Goal: Task Accomplishment & Management: Complete application form

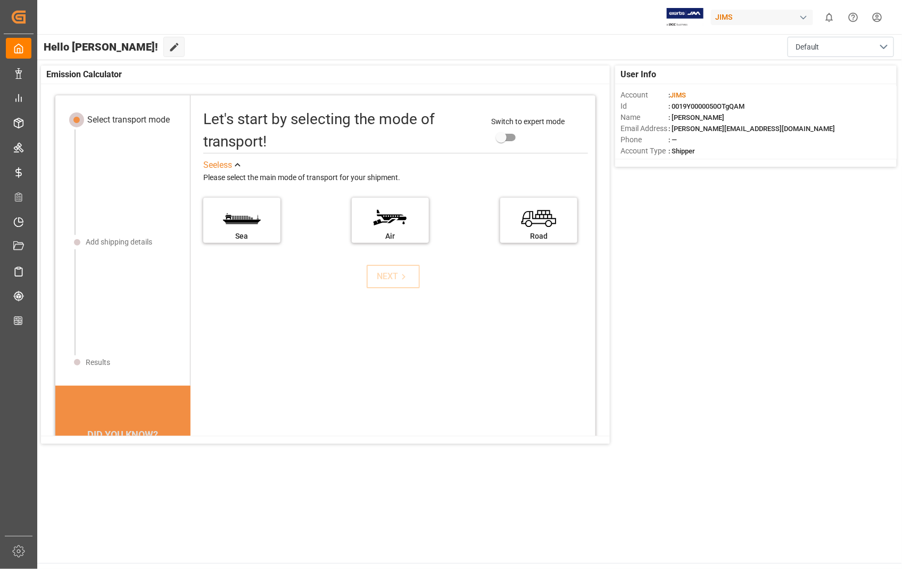
drag, startPoint x: 653, startPoint y: 484, endPoint x: 659, endPoint y: 482, distance: 5.7
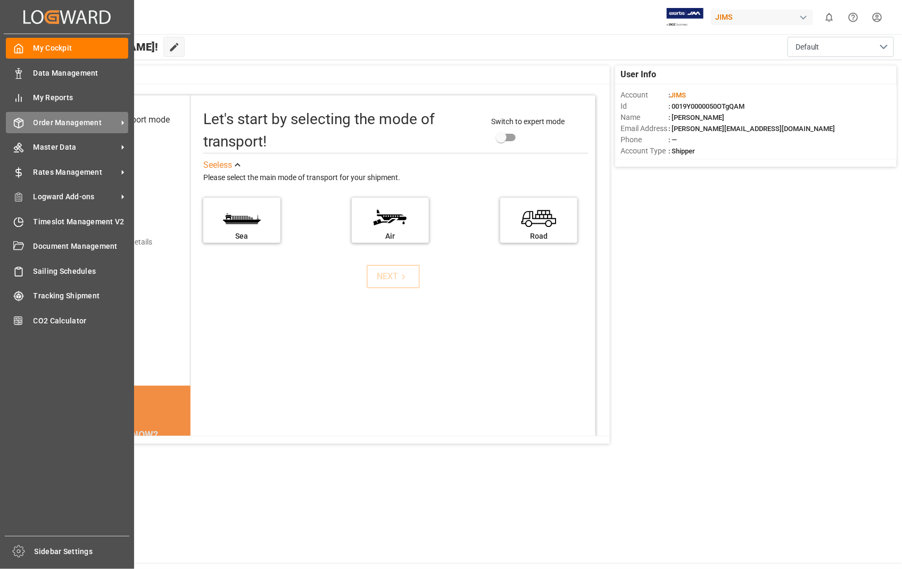
click at [83, 118] on span "Order Management" at bounding box center [76, 122] width 84 height 11
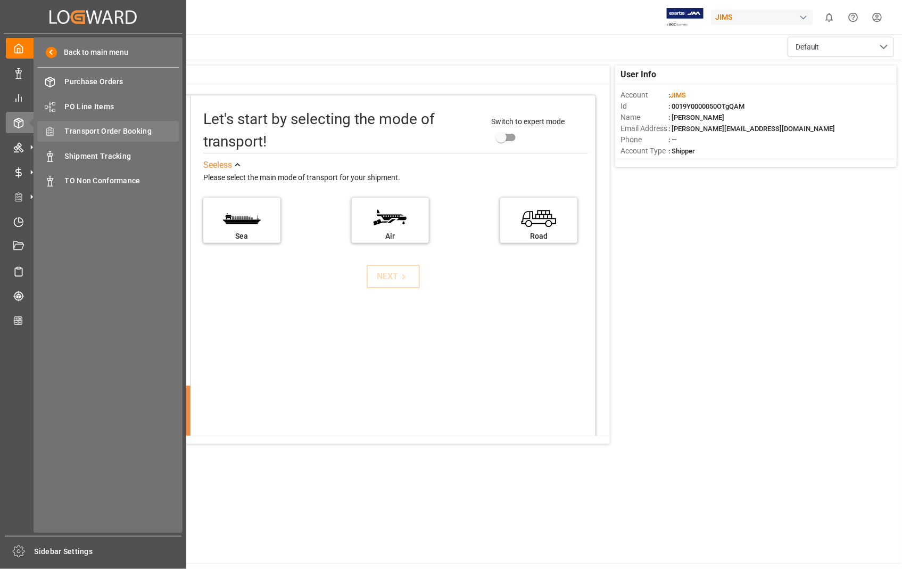
click at [116, 131] on span "Transport Order Booking" at bounding box center [122, 131] width 114 height 11
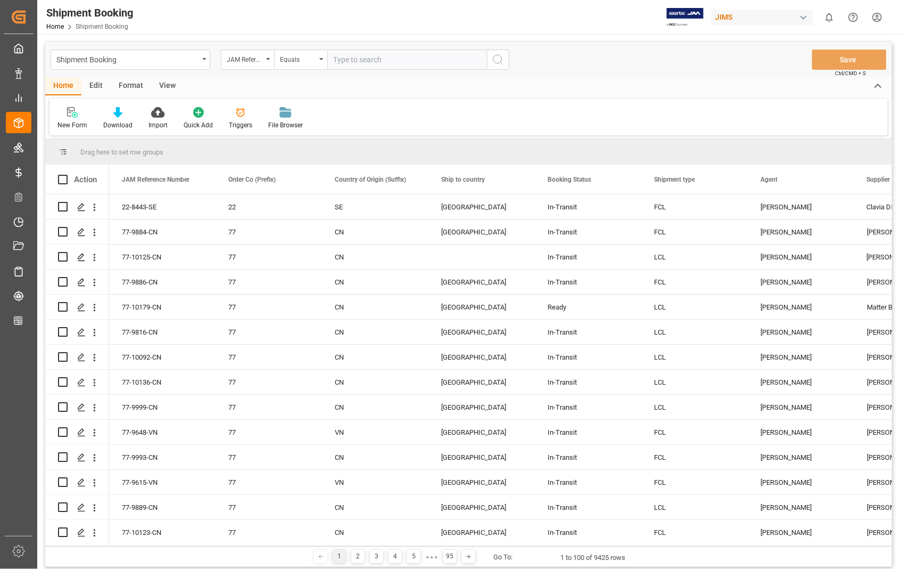
click at [380, 57] on input "text" at bounding box center [407, 60] width 160 height 20
type input "22-10586-US"
click at [503, 55] on icon "search button" at bounding box center [498, 59] width 13 height 13
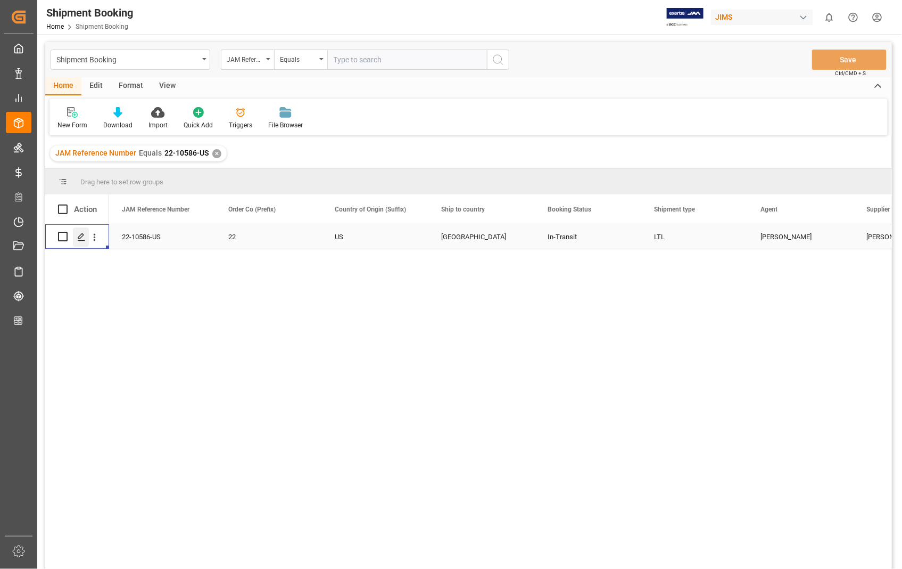
click at [87, 237] on div "Press SPACE to select this row." at bounding box center [81, 237] width 16 height 20
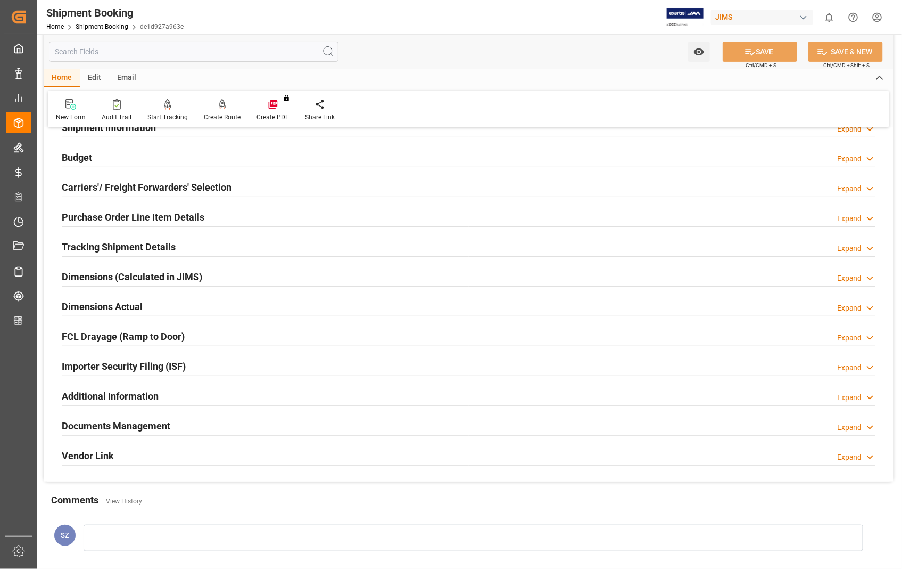
scroll to position [118, 0]
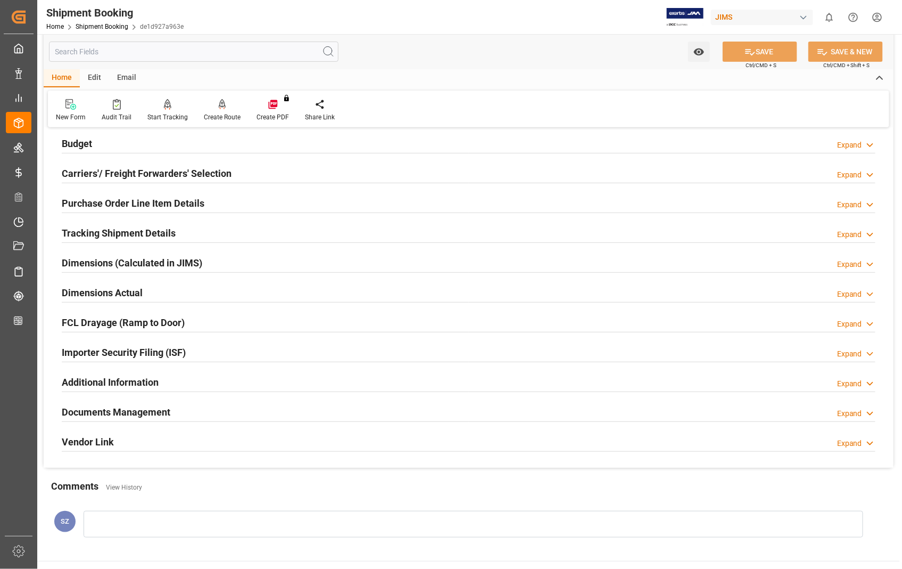
click at [120, 411] on h2 "Documents Management" at bounding box center [116, 412] width 109 height 14
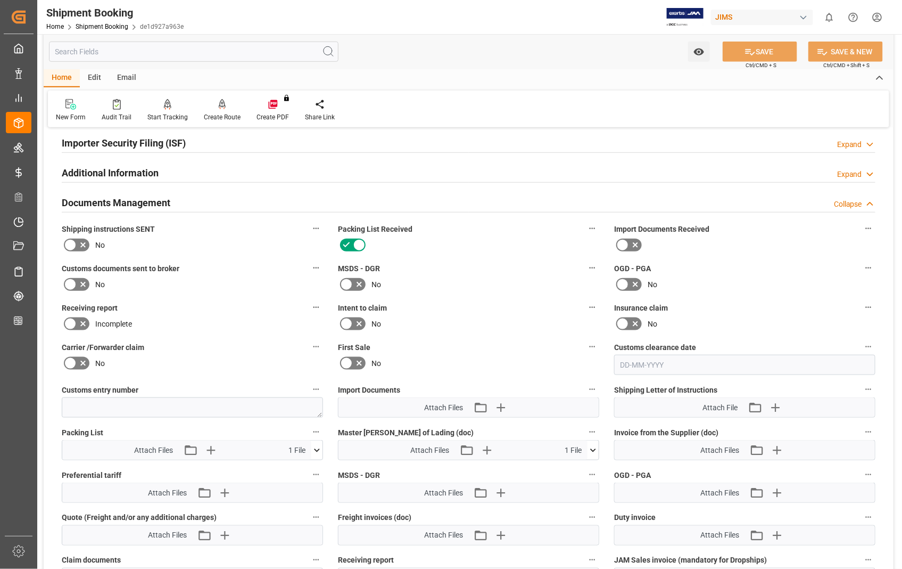
scroll to position [532, 0]
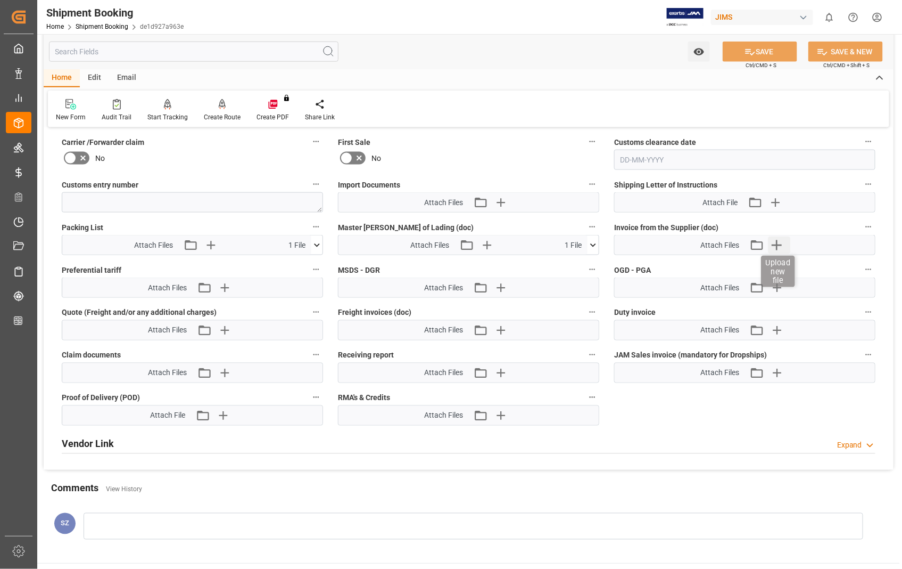
click at [781, 245] on icon "button" at bounding box center [777, 244] width 17 height 17
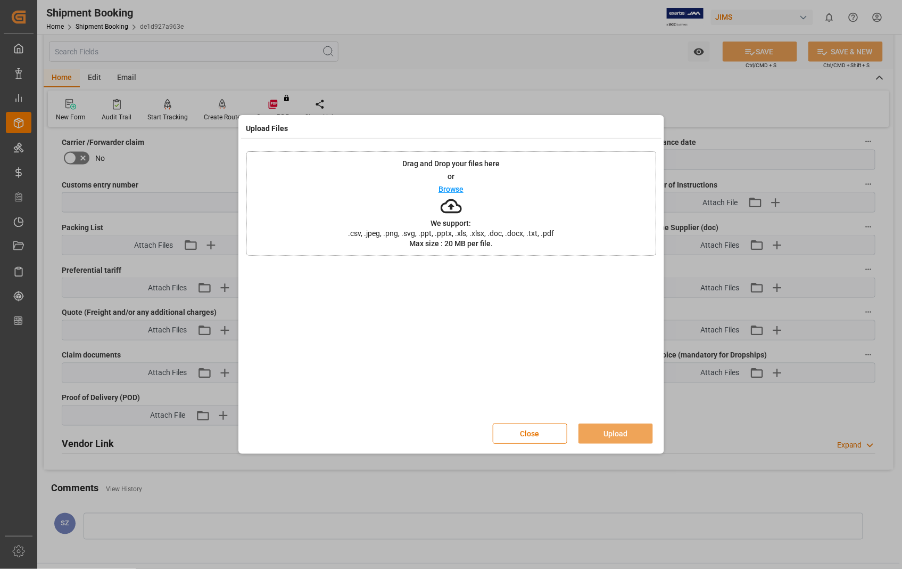
click at [443, 188] on p "Browse" at bounding box center [451, 188] width 25 height 7
click at [614, 431] on button "Upload" at bounding box center [616, 433] width 75 height 20
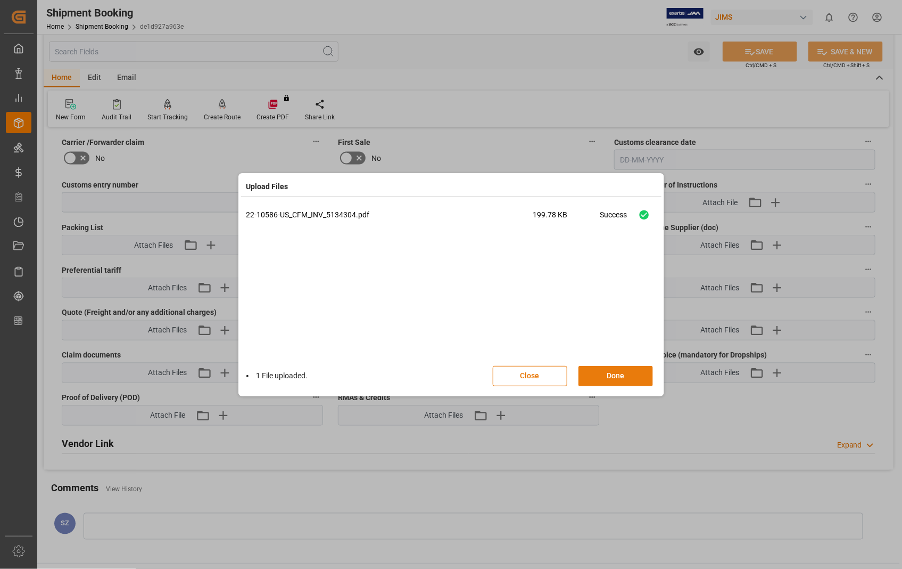
click at [623, 378] on button "Done" at bounding box center [616, 376] width 75 height 20
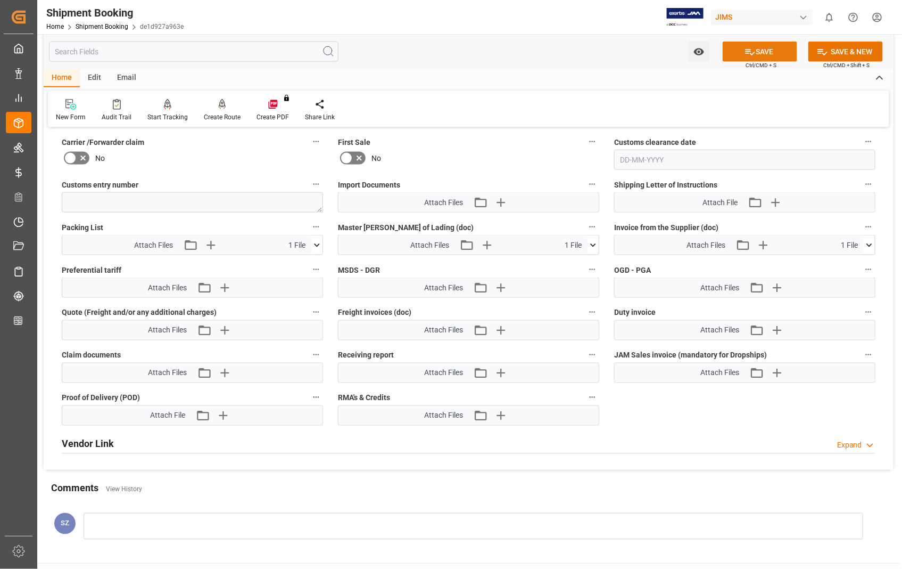
click at [767, 48] on button "SAVE" at bounding box center [760, 52] width 75 height 20
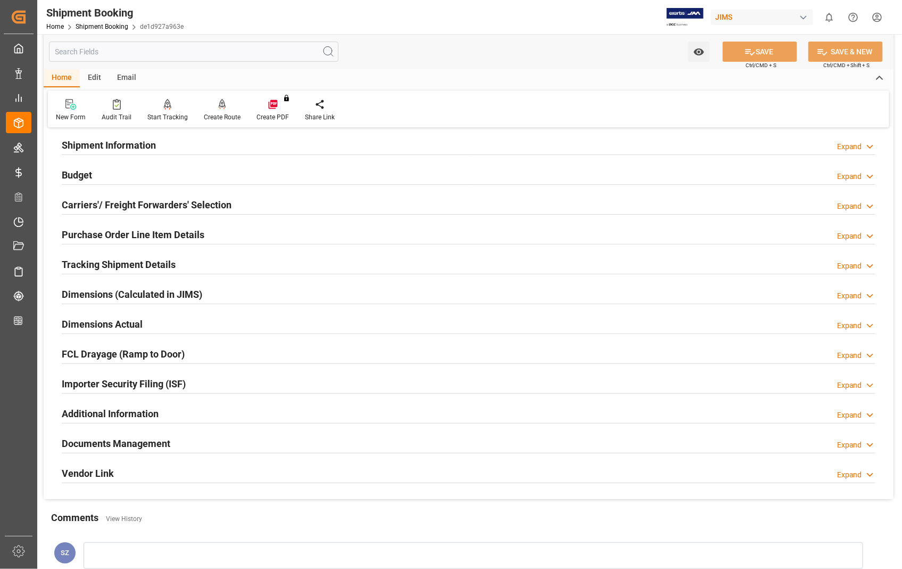
scroll to position [59, 0]
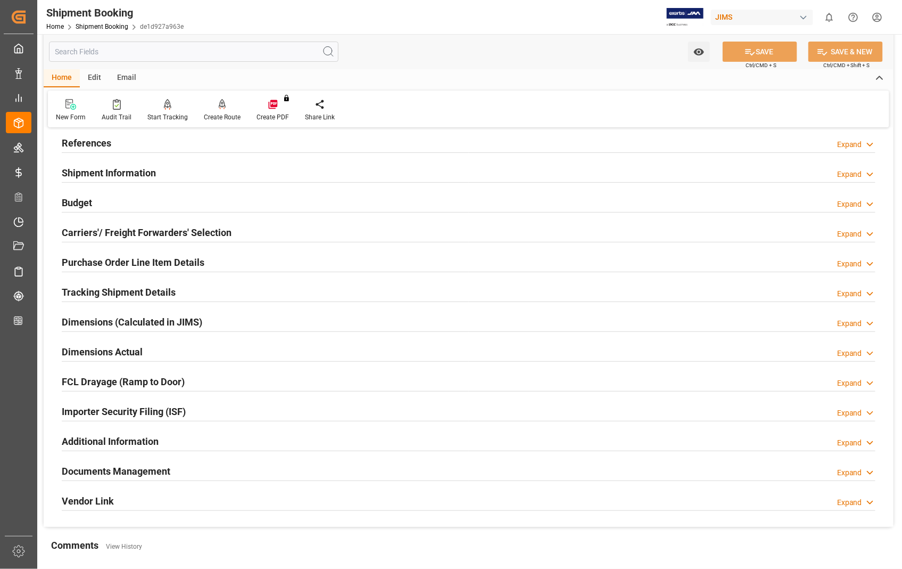
click at [114, 347] on h2 "Dimensions Actual" at bounding box center [102, 351] width 81 height 14
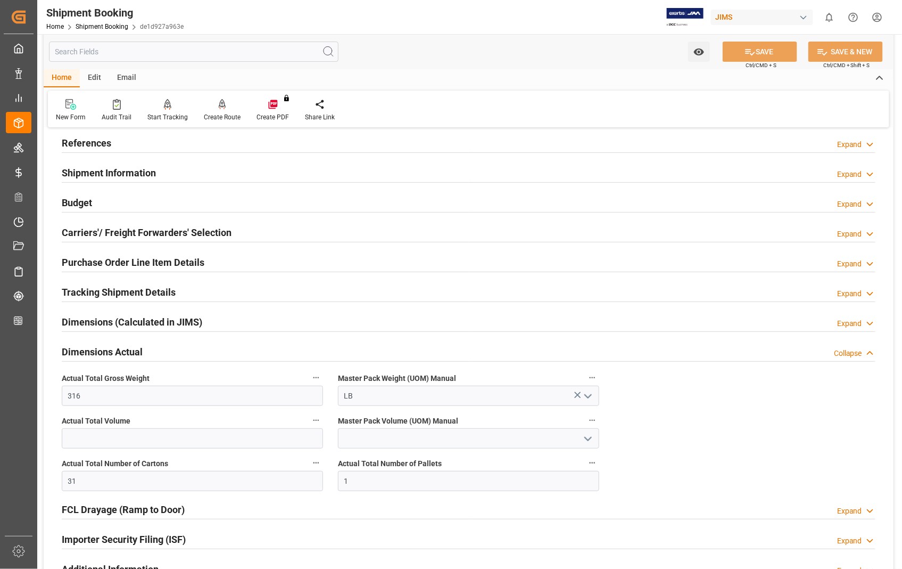
click at [114, 347] on h2 "Dimensions Actual" at bounding box center [102, 351] width 81 height 14
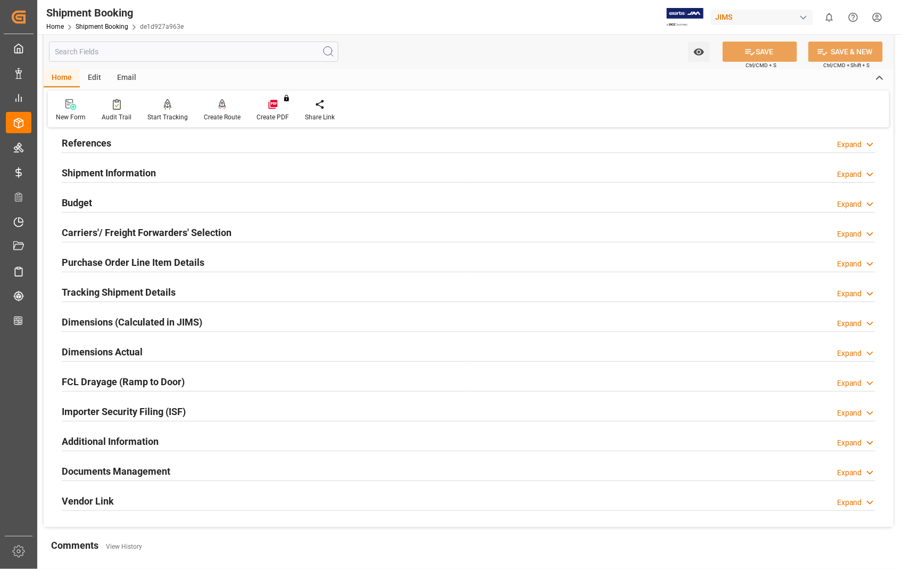
click at [129, 475] on h2 "Documents Management" at bounding box center [116, 471] width 109 height 14
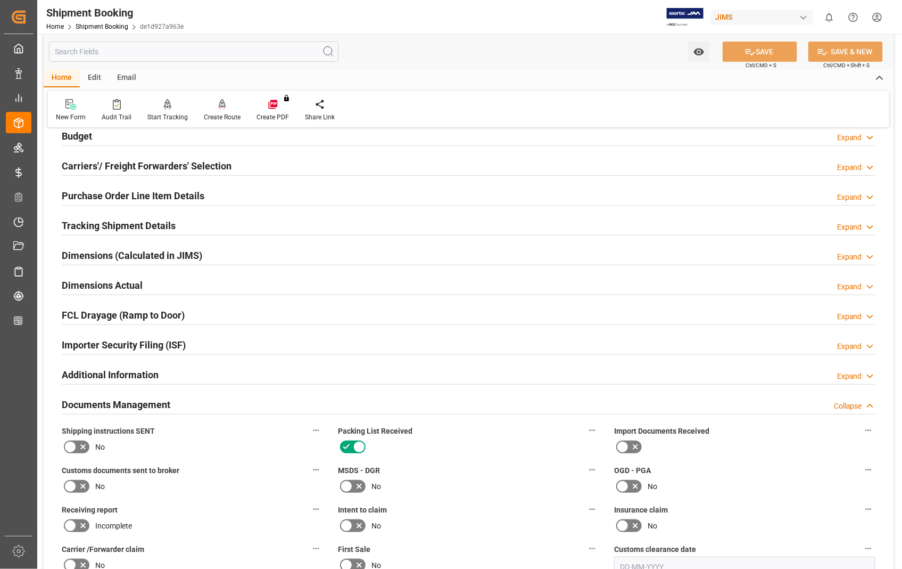
scroll to position [414, 0]
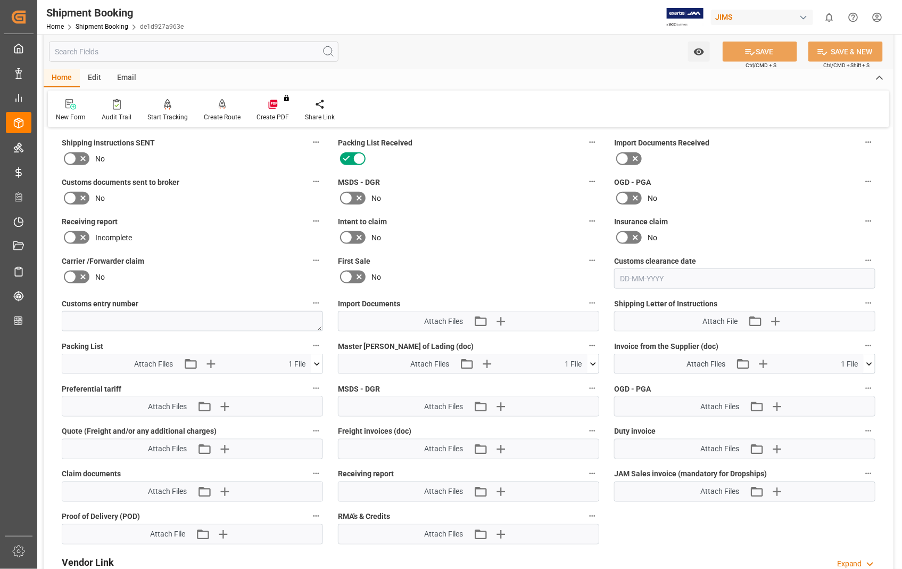
click at [592, 364] on icon at bounding box center [593, 363] width 11 height 11
click at [571, 381] on icon at bounding box center [565, 383] width 11 height 11
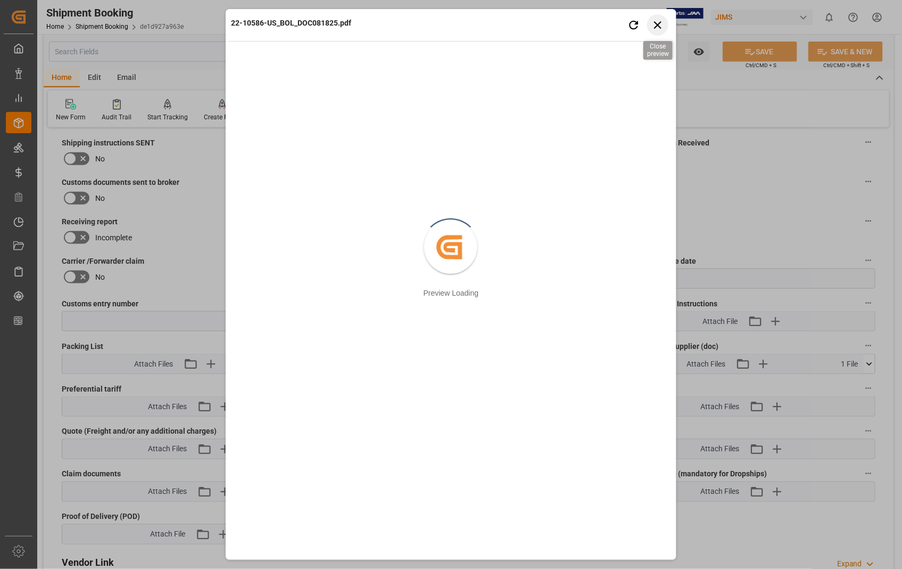
click at [662, 28] on icon "button" at bounding box center [658, 24] width 13 height 13
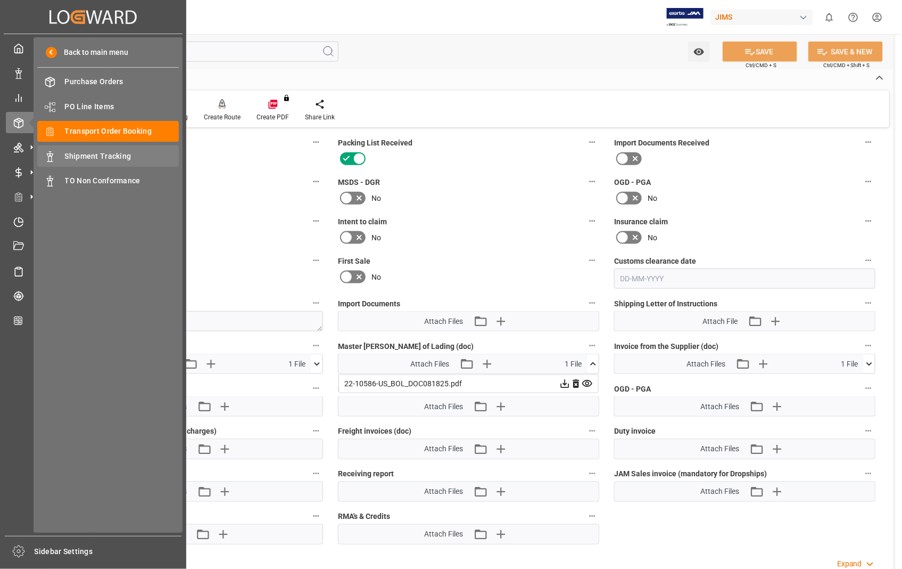
click at [81, 154] on span "Shipment Tracking" at bounding box center [122, 156] width 114 height 11
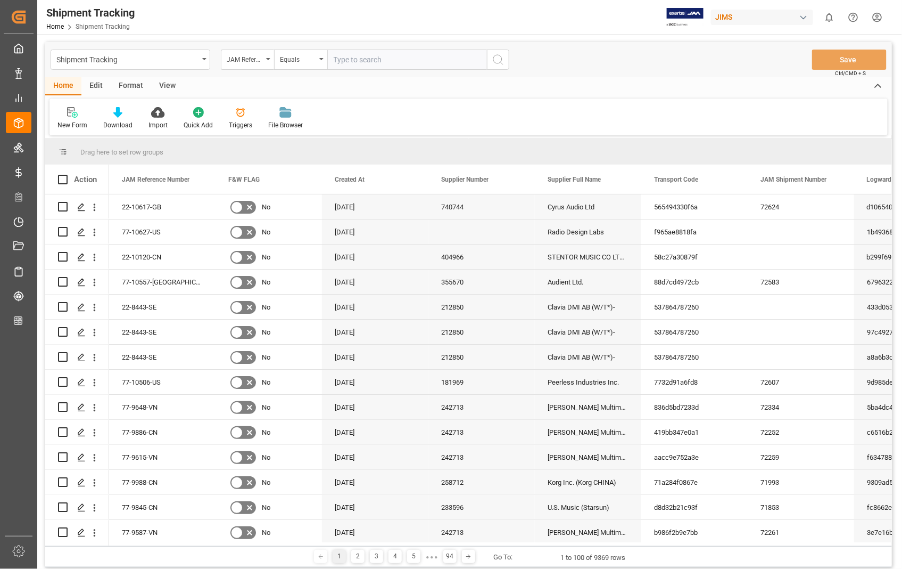
click at [379, 52] on input "text" at bounding box center [407, 60] width 160 height 20
type input "22-10586-US"
click at [500, 57] on icon "search button" at bounding box center [498, 59] width 13 height 13
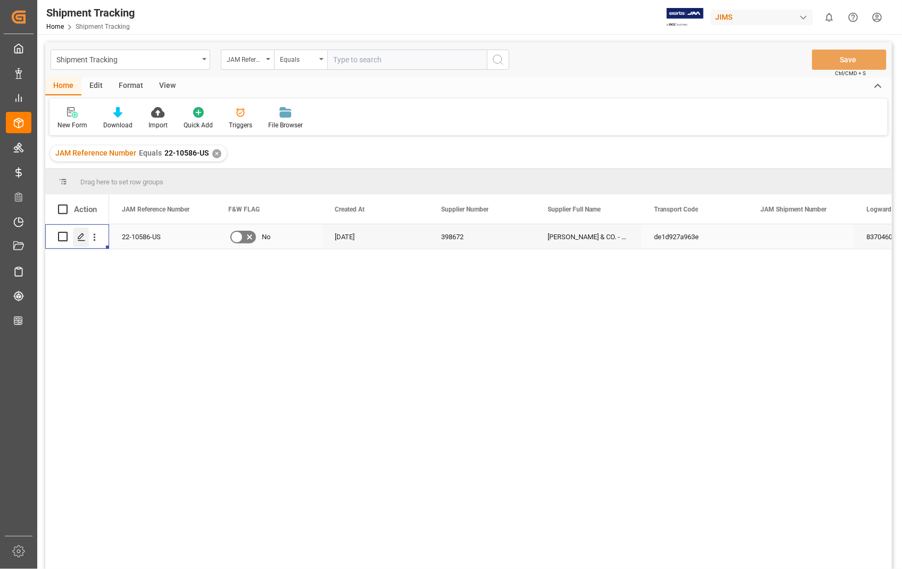
click at [80, 241] on div "Press SPACE to select this row." at bounding box center [81, 237] width 16 height 20
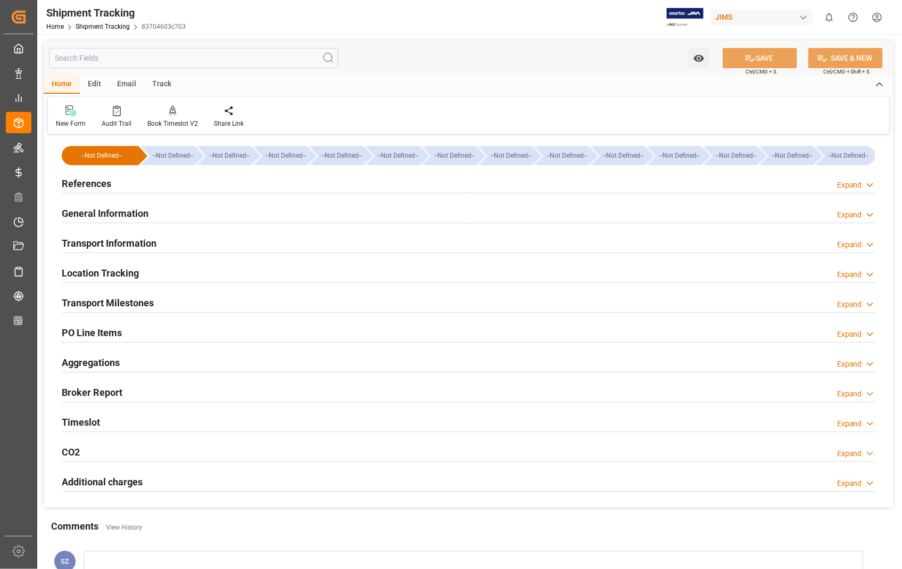
click at [91, 181] on h2 "References" at bounding box center [87, 183] width 50 height 14
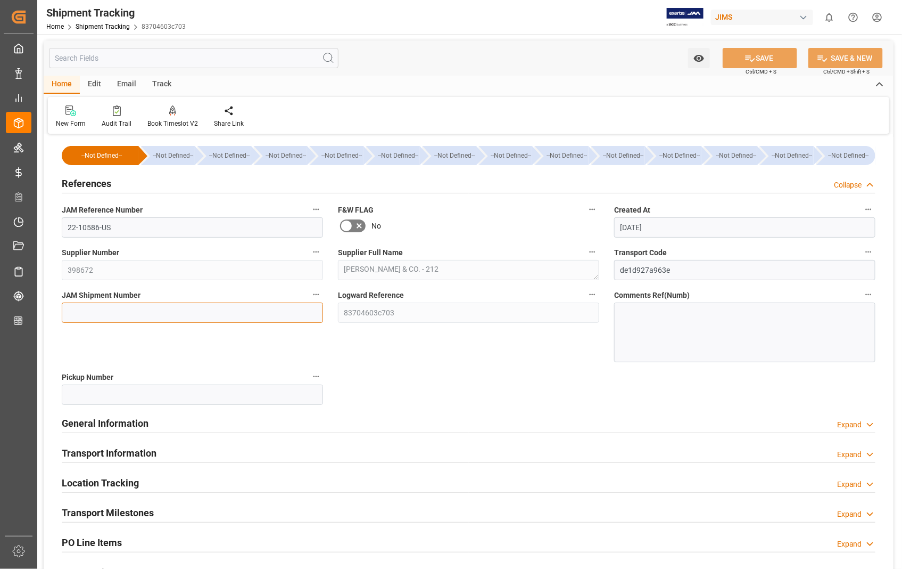
click at [118, 314] on input at bounding box center [192, 312] width 261 height 20
paste input "72625"
type input "72625"
click at [768, 56] on button "SAVE" at bounding box center [760, 58] width 75 height 20
click at [108, 450] on h2 "Transport Information" at bounding box center [109, 453] width 95 height 14
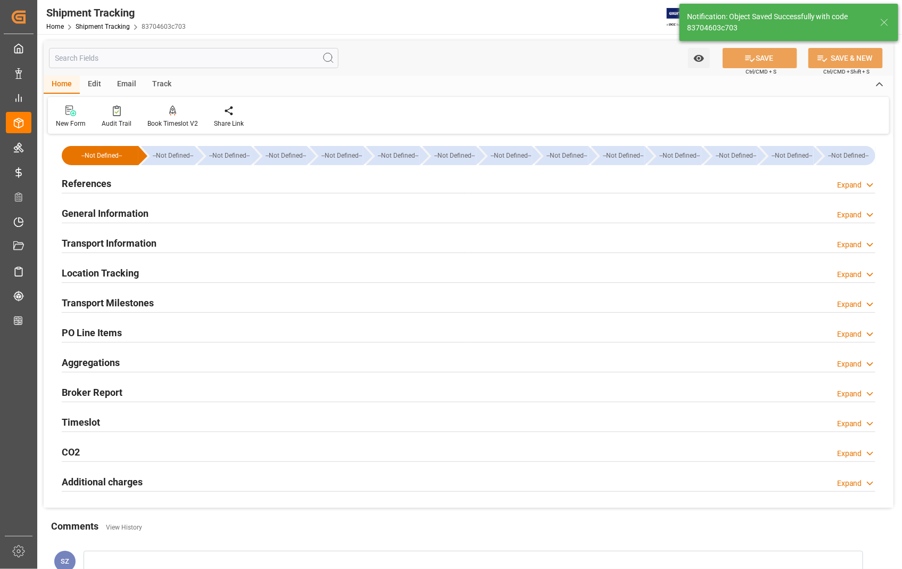
click at [111, 248] on h2 "Transport Information" at bounding box center [109, 243] width 95 height 14
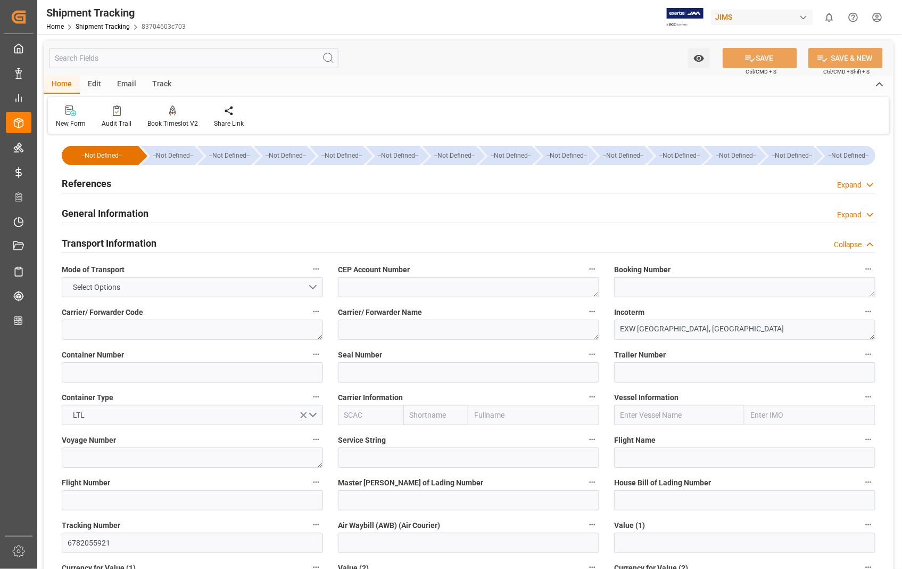
click at [111, 248] on h2 "Transport Information" at bounding box center [109, 243] width 95 height 14
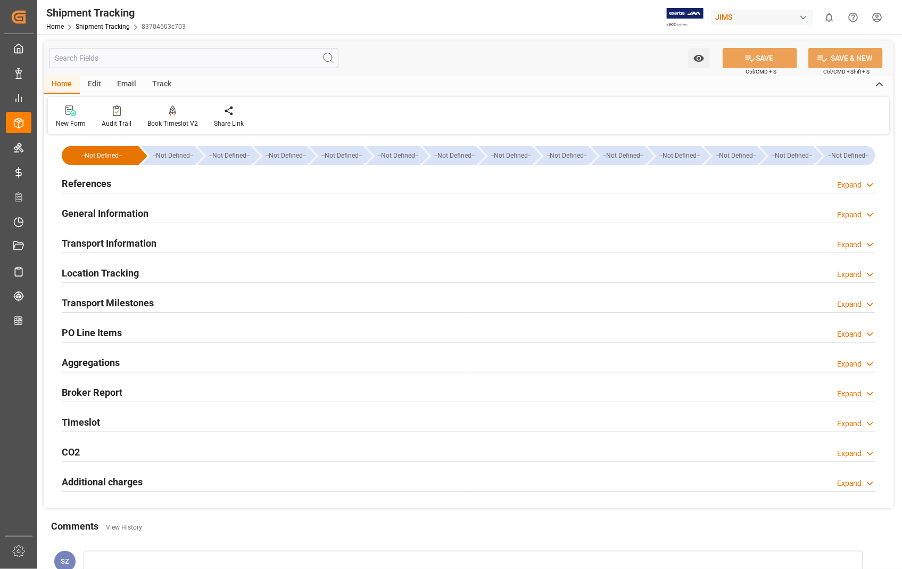
click at [114, 296] on h2 "Transport Milestones" at bounding box center [108, 302] width 92 height 14
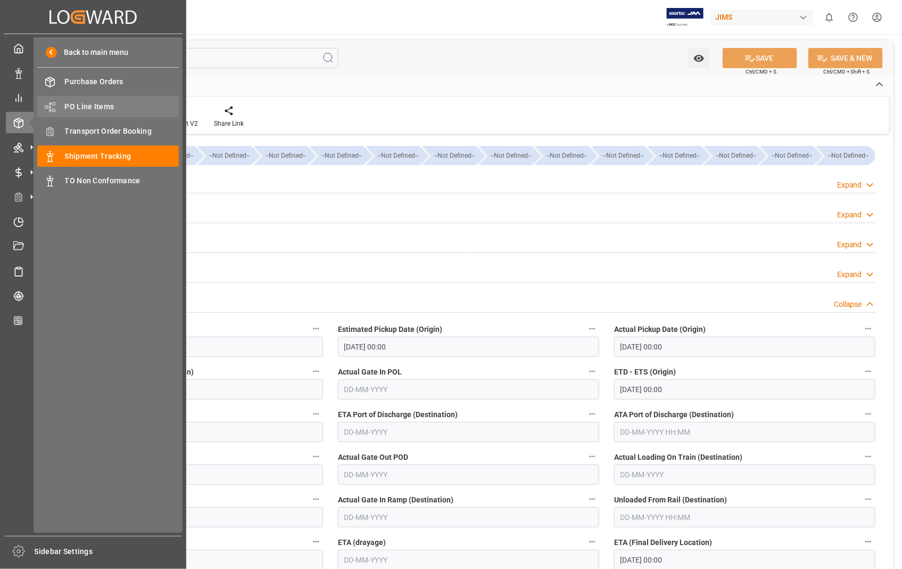
click at [100, 104] on span "PO Line Items" at bounding box center [122, 106] width 114 height 11
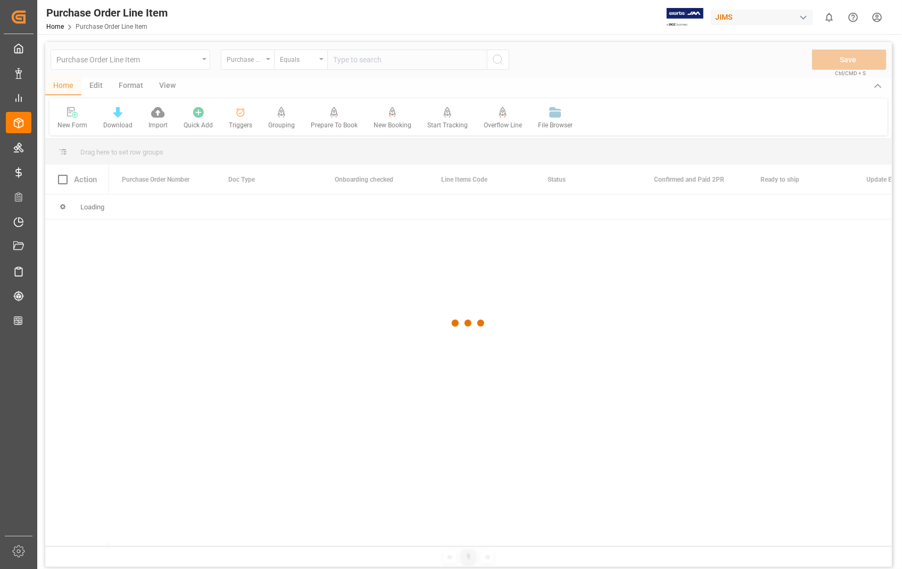
click at [394, 57] on div at bounding box center [468, 323] width 847 height 562
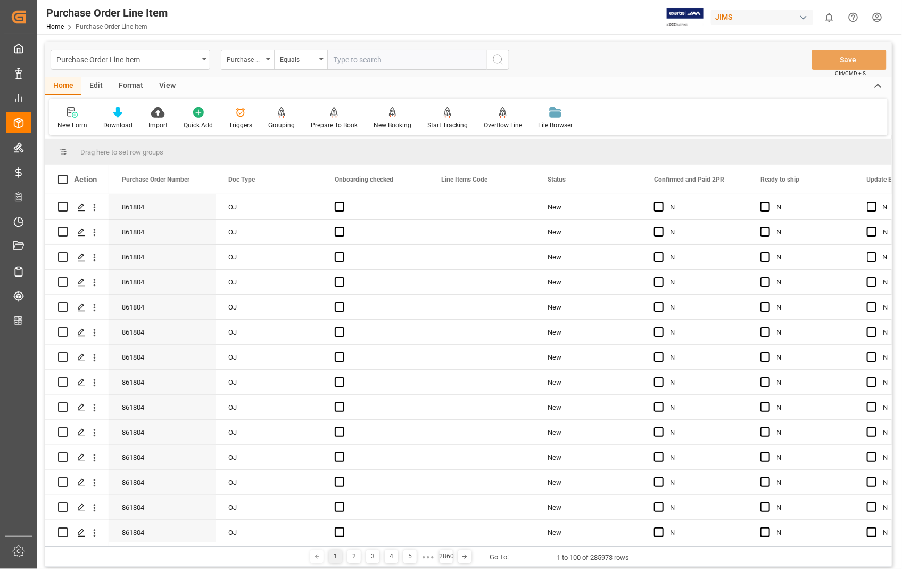
click at [385, 54] on input "text" at bounding box center [407, 60] width 160 height 20
type input "861804"
click at [504, 57] on icon "search button" at bounding box center [498, 59] width 13 height 13
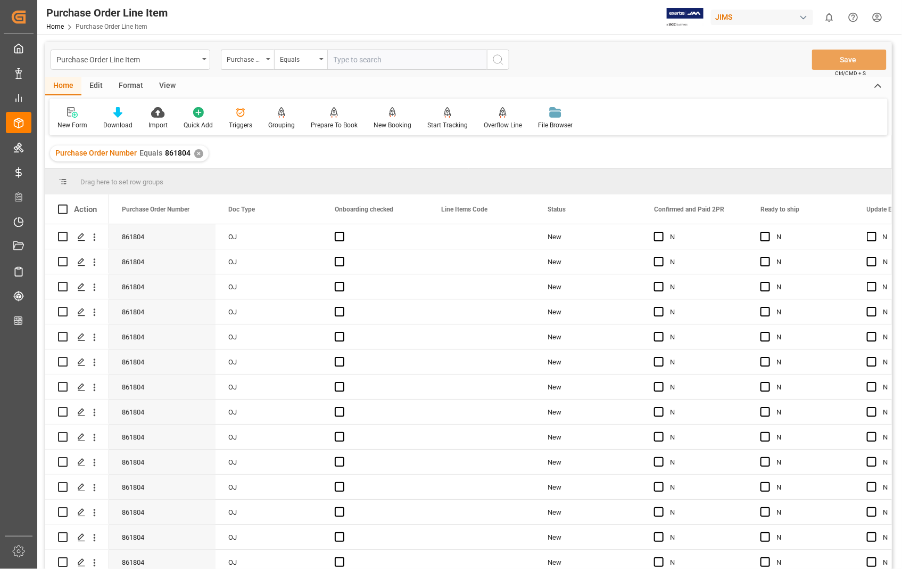
click at [172, 83] on div "View" at bounding box center [167, 86] width 32 height 18
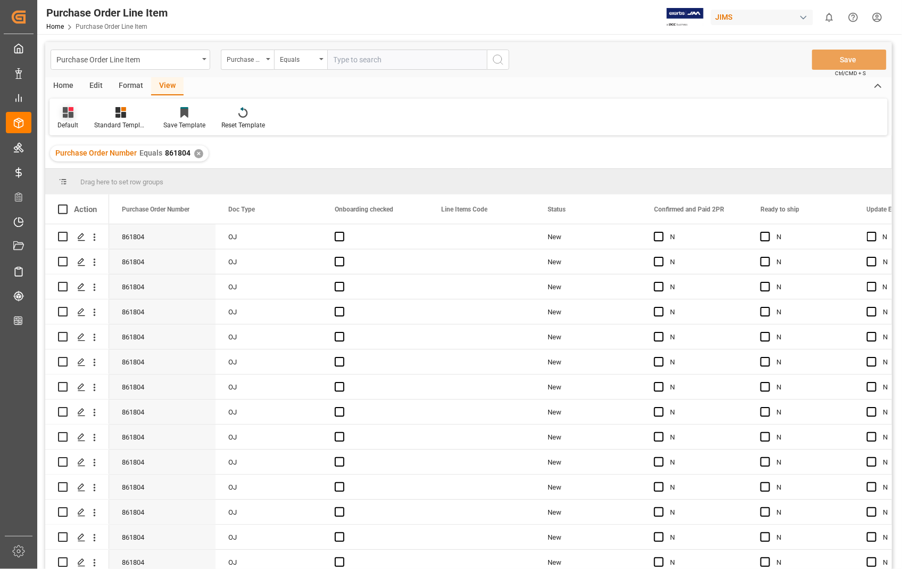
click at [68, 120] on div "Default" at bounding box center [67, 125] width 21 height 10
click at [91, 169] on div "Sophia setting." at bounding box center [109, 172] width 93 height 11
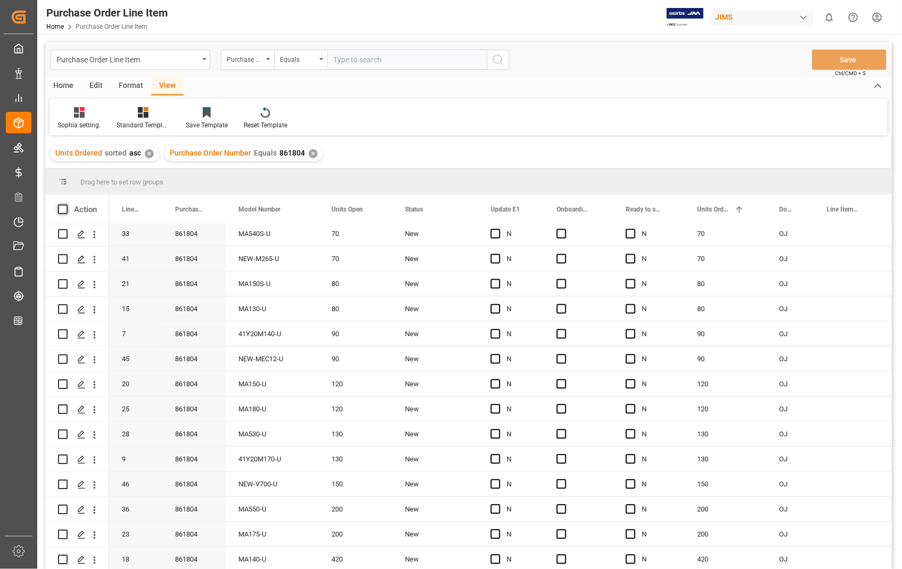
click at [64, 209] on span at bounding box center [63, 209] width 10 height 10
click at [66, 204] on input "checkbox" at bounding box center [66, 204] width 0 height 0
checkbox input "true"
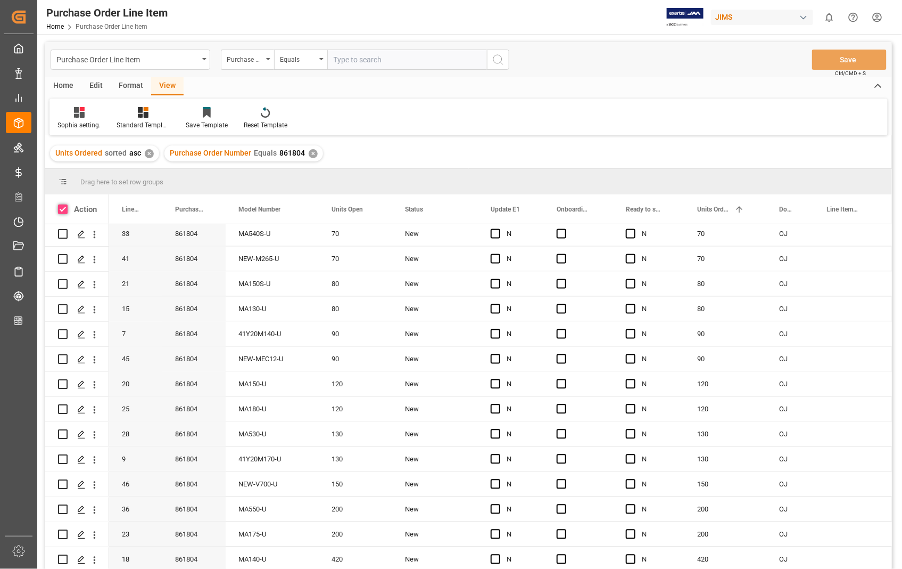
checkbox input "true"
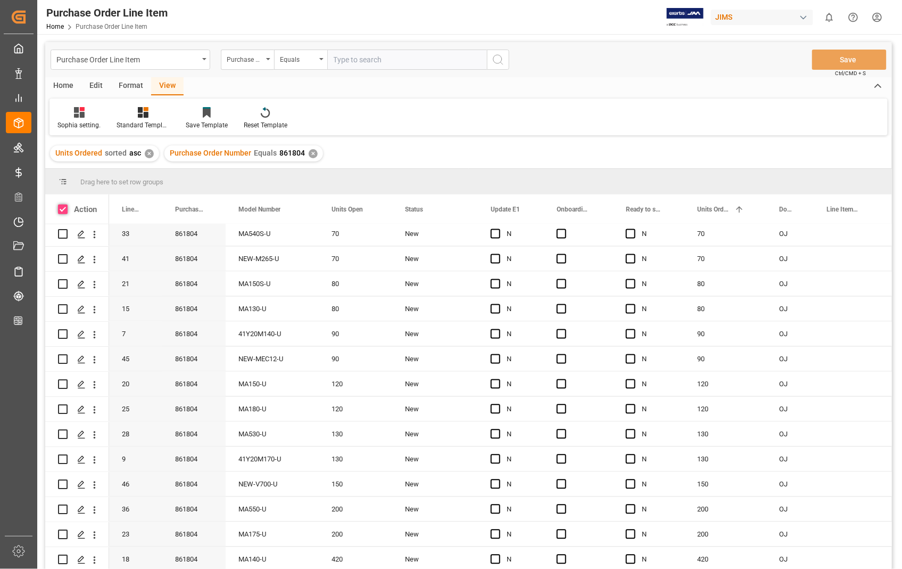
checkbox input "true"
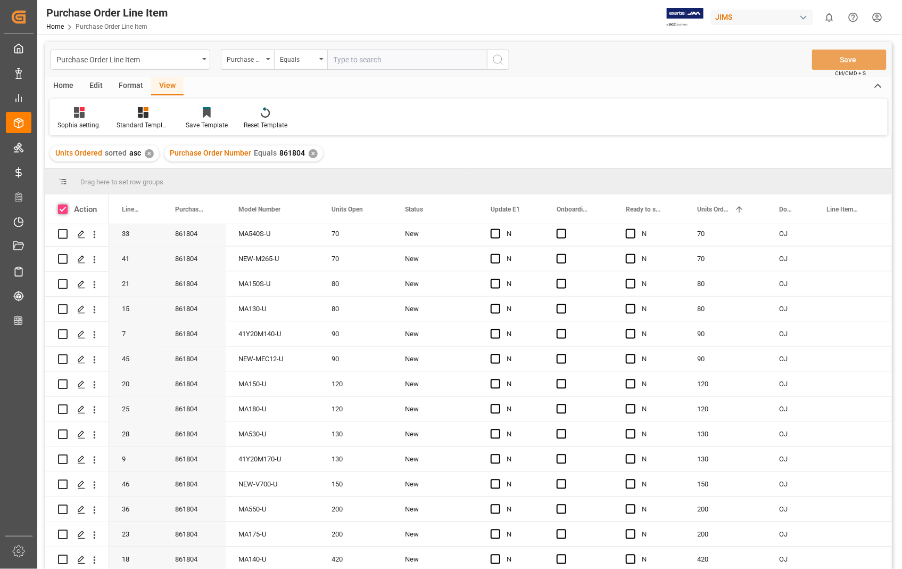
checkbox input "true"
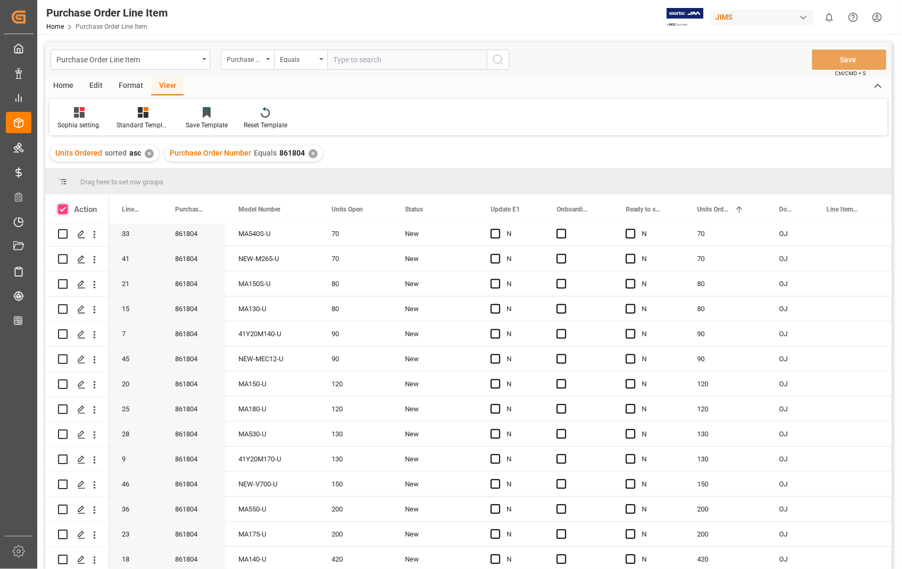
checkbox input "true"
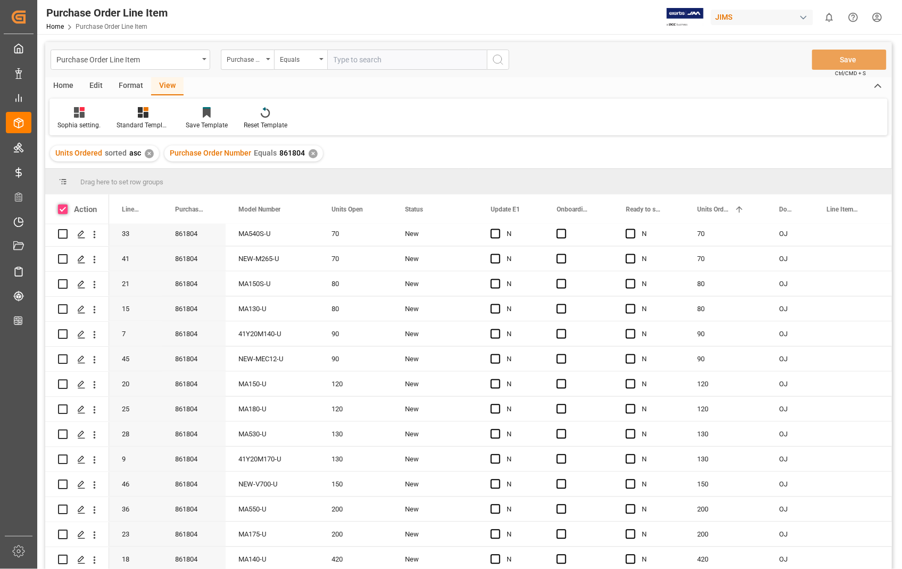
checkbox input "true"
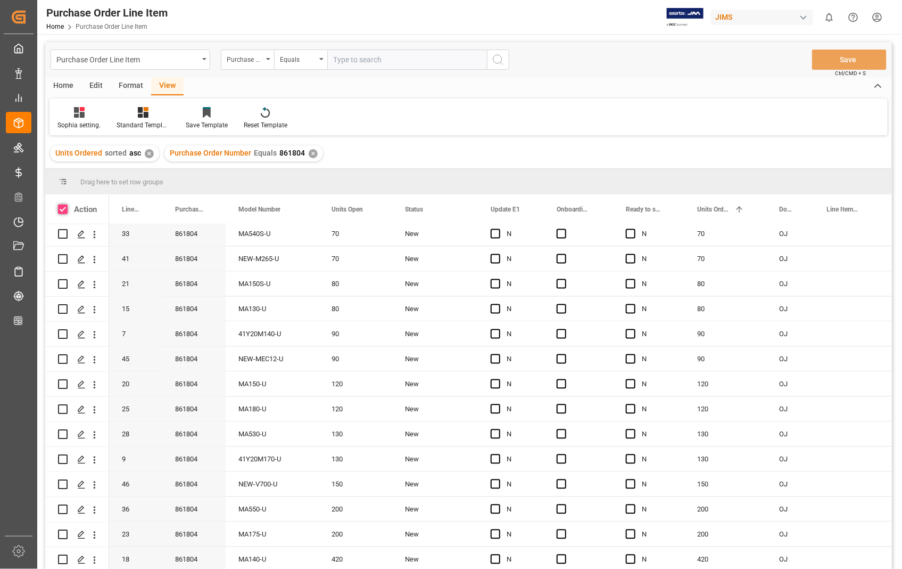
checkbox input "true"
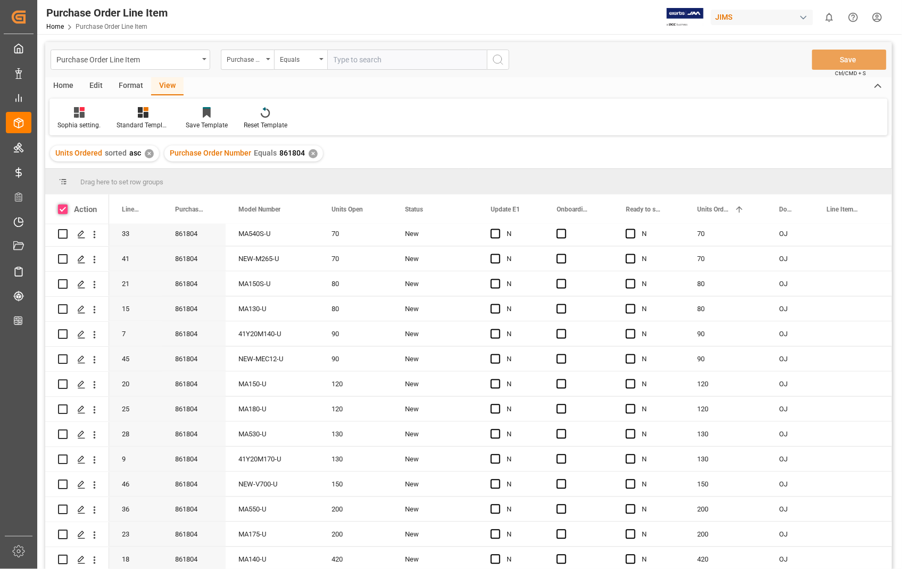
checkbox input "true"
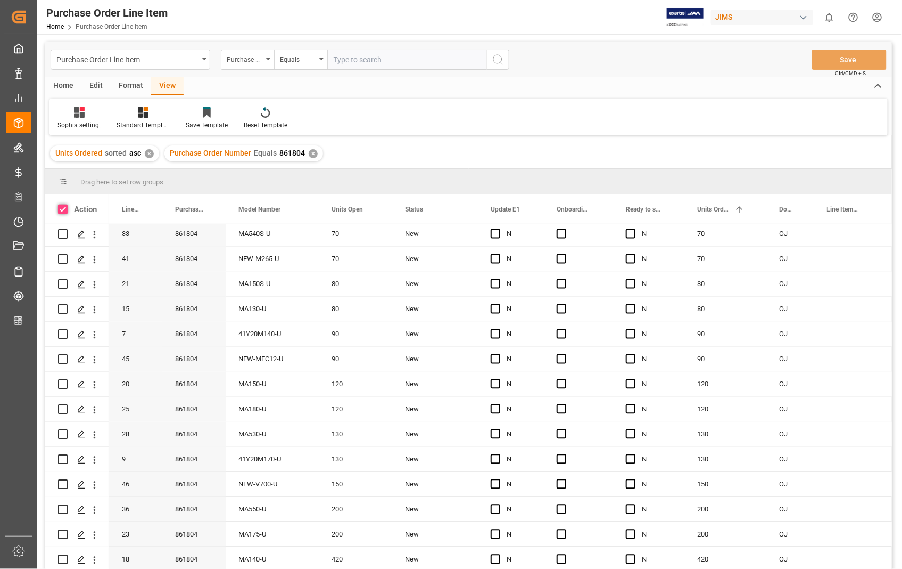
checkbox input "true"
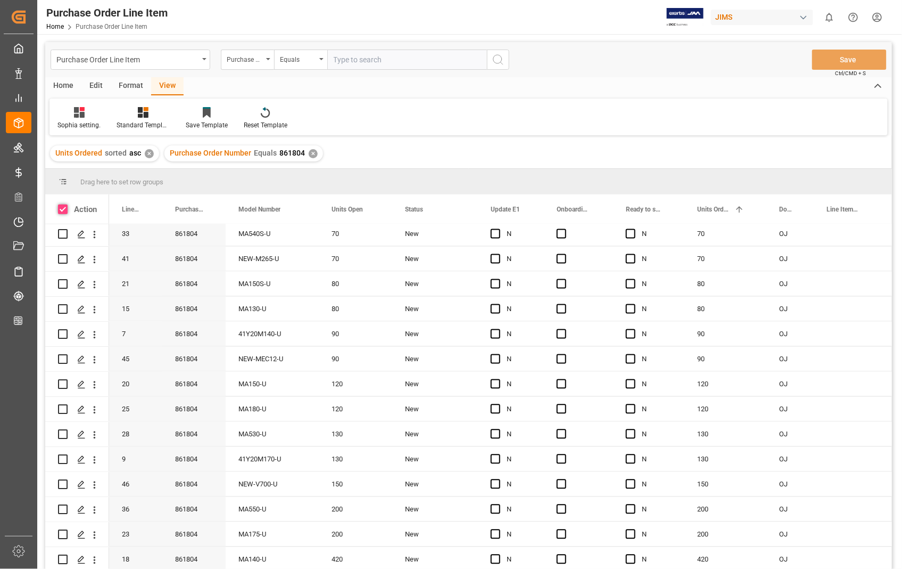
checkbox input "true"
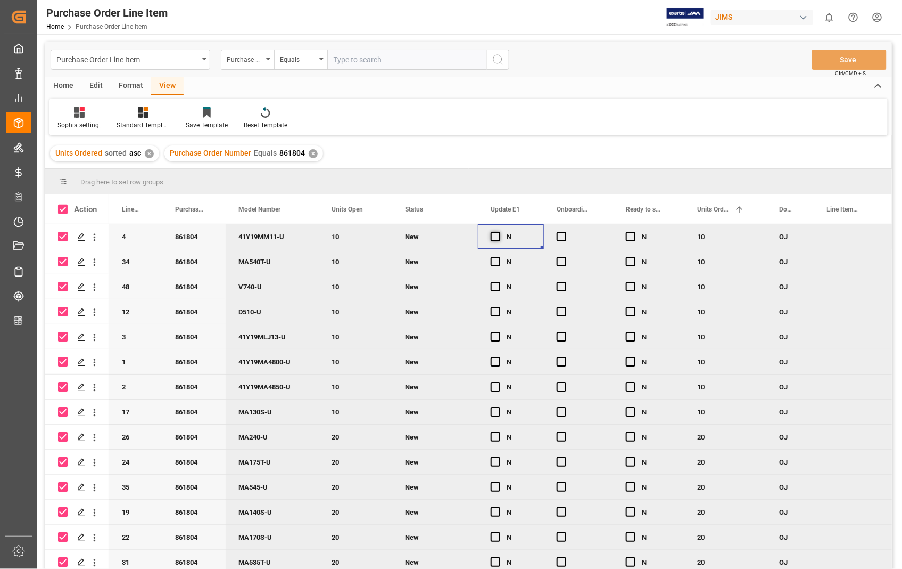
click at [494, 237] on span "Press SPACE to deselect this row." at bounding box center [496, 237] width 10 height 10
click at [499, 232] on input "Press SPACE to deselect this row." at bounding box center [499, 232] width 0 height 0
drag, startPoint x: 541, startPoint y: 245, endPoint x: 522, endPoint y: 560, distance: 315.8
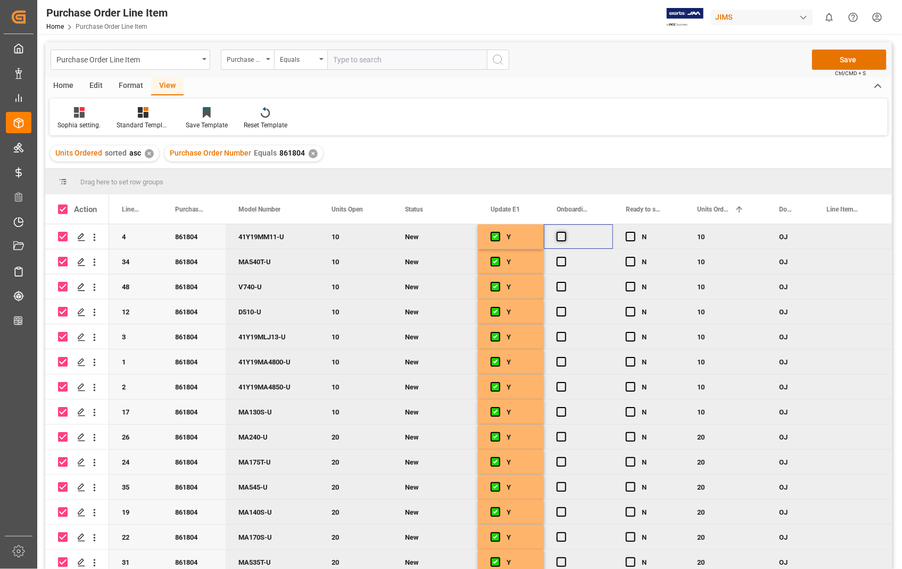
click at [560, 240] on span "Press SPACE to deselect this row." at bounding box center [562, 237] width 10 height 10
click at [565, 232] on input "Press SPACE to deselect this row." at bounding box center [565, 232] width 0 height 0
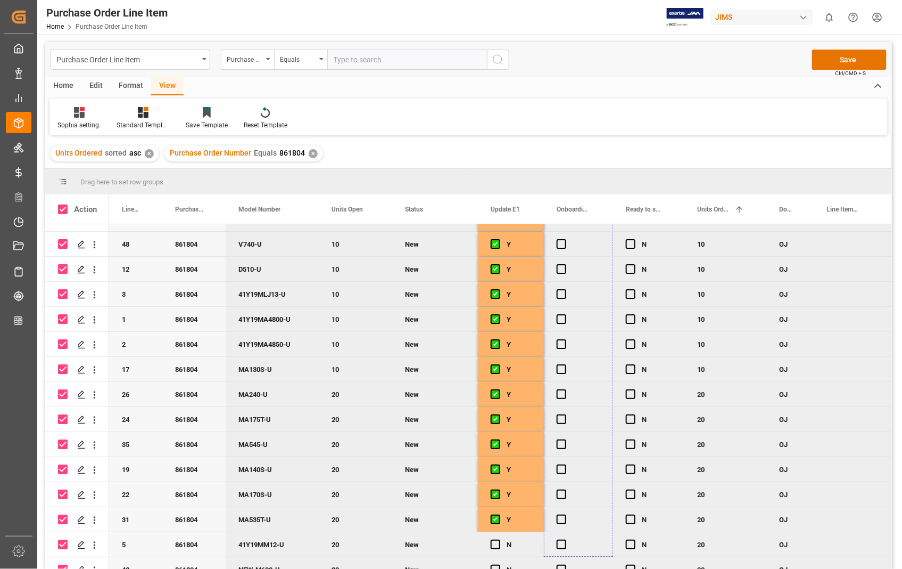
drag, startPoint x: 612, startPoint y: 247, endPoint x: 593, endPoint y: 546, distance: 299.8
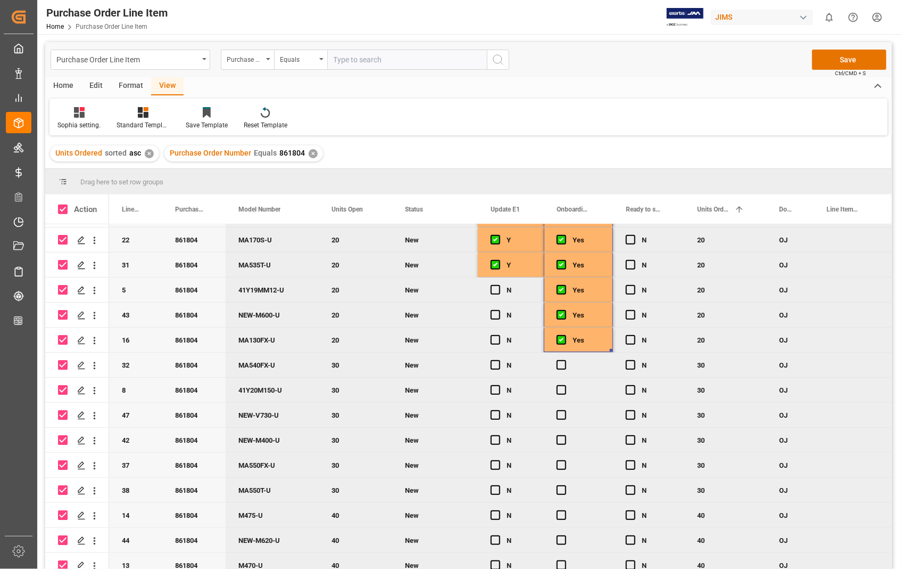
scroll to position [241, 0]
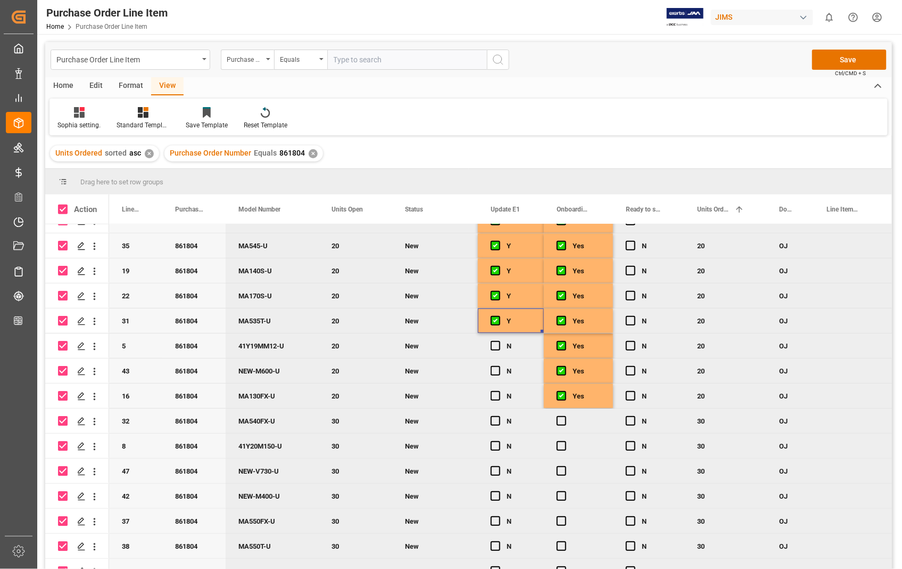
click at [529, 311] on div "Y" at bounding box center [519, 321] width 24 height 24
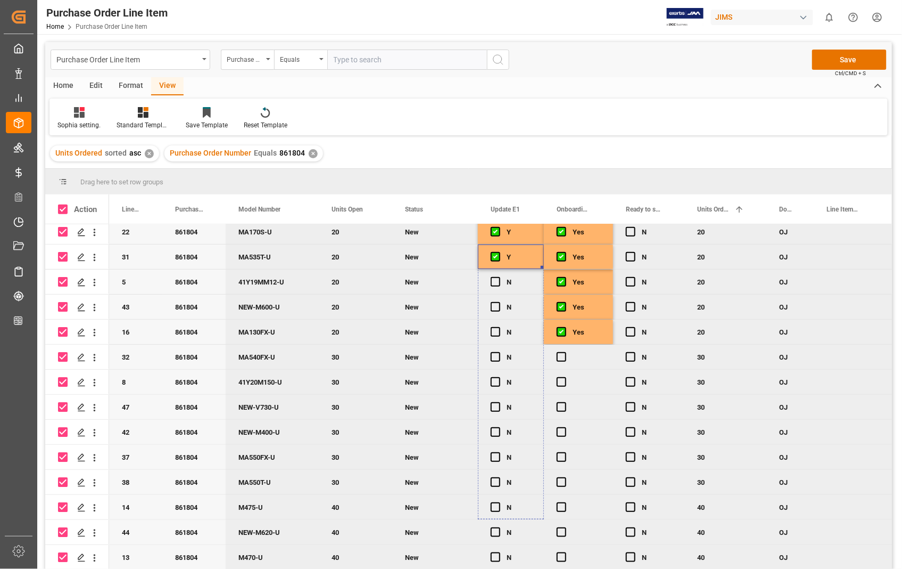
drag, startPoint x: 542, startPoint y: 332, endPoint x: 547, endPoint y: 566, distance: 234.8
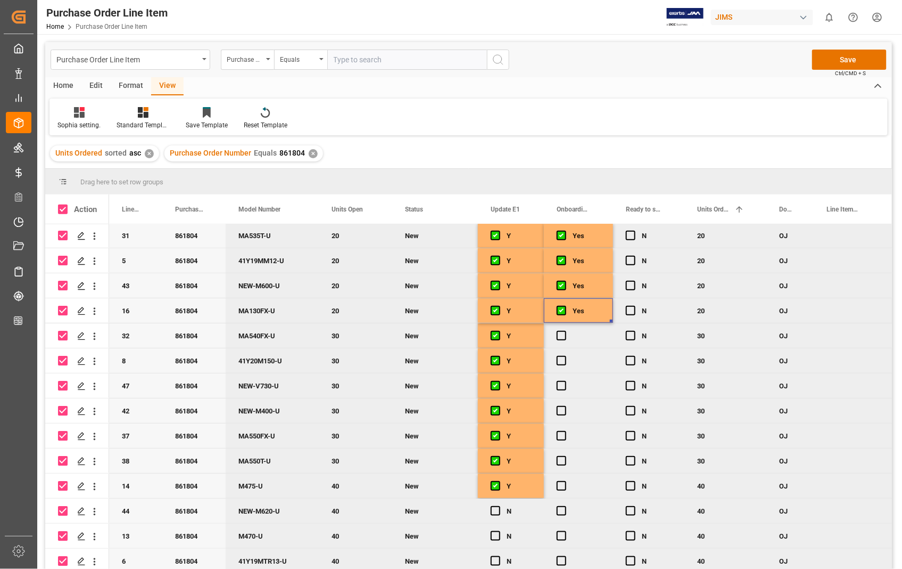
click at [589, 317] on div "Yes" at bounding box center [587, 311] width 28 height 24
drag, startPoint x: 611, startPoint y: 320, endPoint x: 599, endPoint y: 546, distance: 226.6
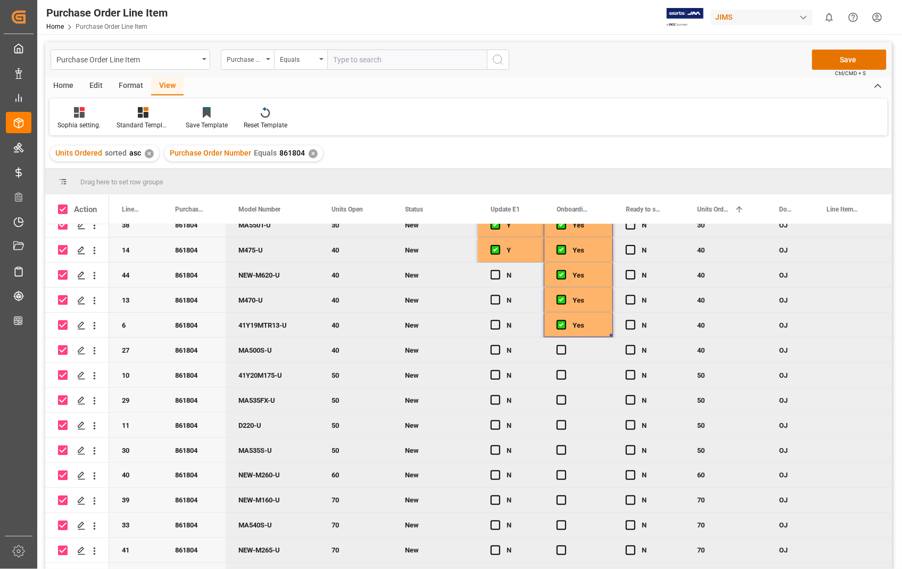
scroll to position [563, 0]
click at [522, 243] on div "Y" at bounding box center [519, 249] width 24 height 24
drag, startPoint x: 543, startPoint y: 260, endPoint x: 531, endPoint y: 540, distance: 280.8
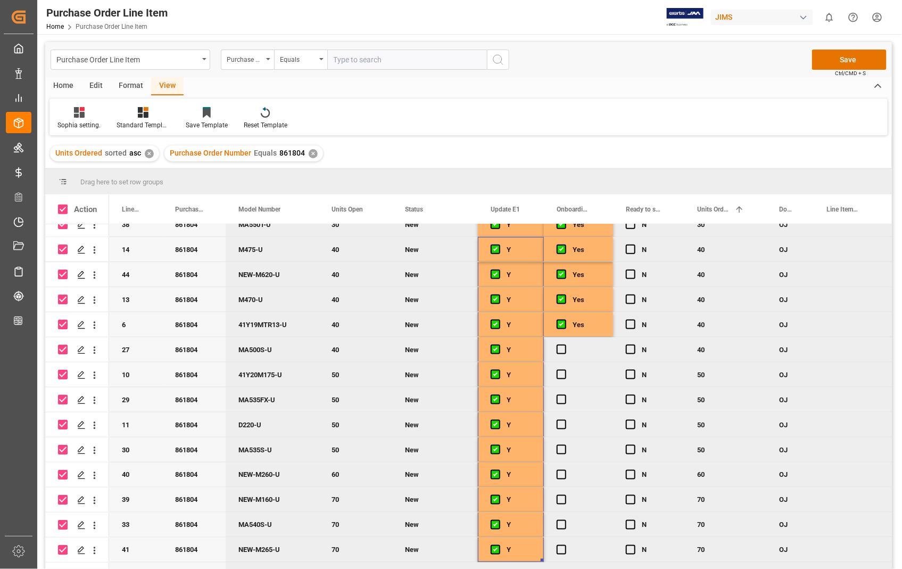
click at [592, 320] on div "Yes" at bounding box center [587, 325] width 28 height 24
drag, startPoint x: 612, startPoint y: 333, endPoint x: 598, endPoint y: 550, distance: 217.1
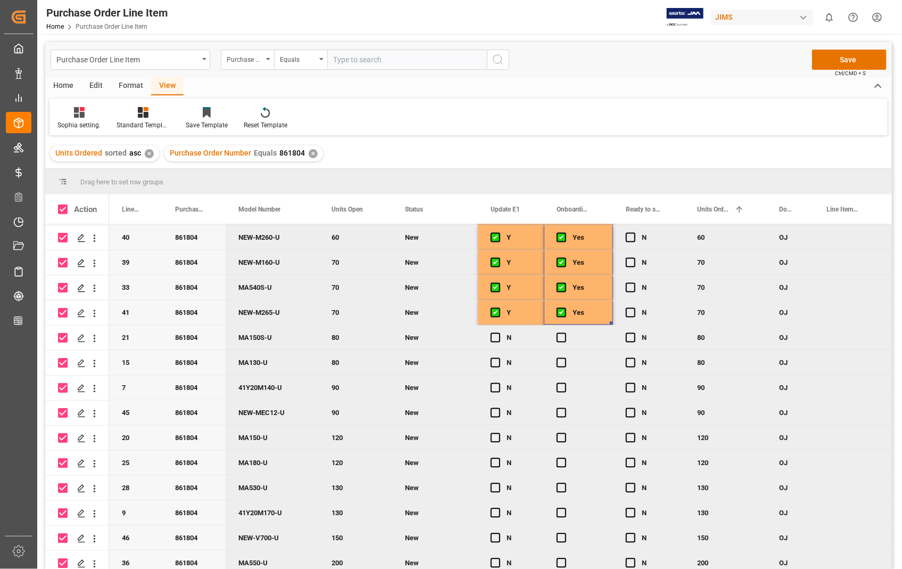
scroll to position [856, 0]
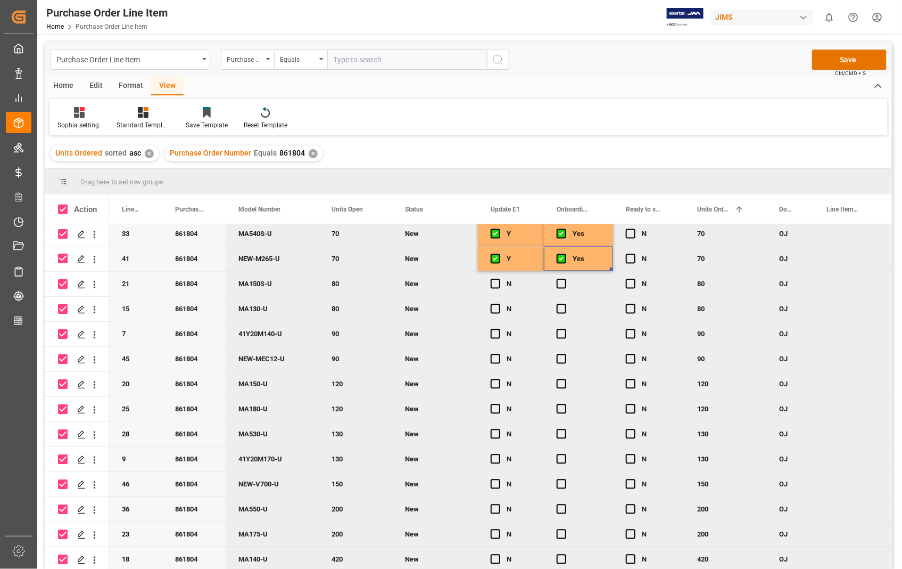
click at [600, 261] on div "Yes" at bounding box center [587, 259] width 28 height 24
click at [536, 252] on div "Y" at bounding box center [511, 258] width 66 height 24
drag, startPoint x: 541, startPoint y: 265, endPoint x: 514, endPoint y: 560, distance: 295.7
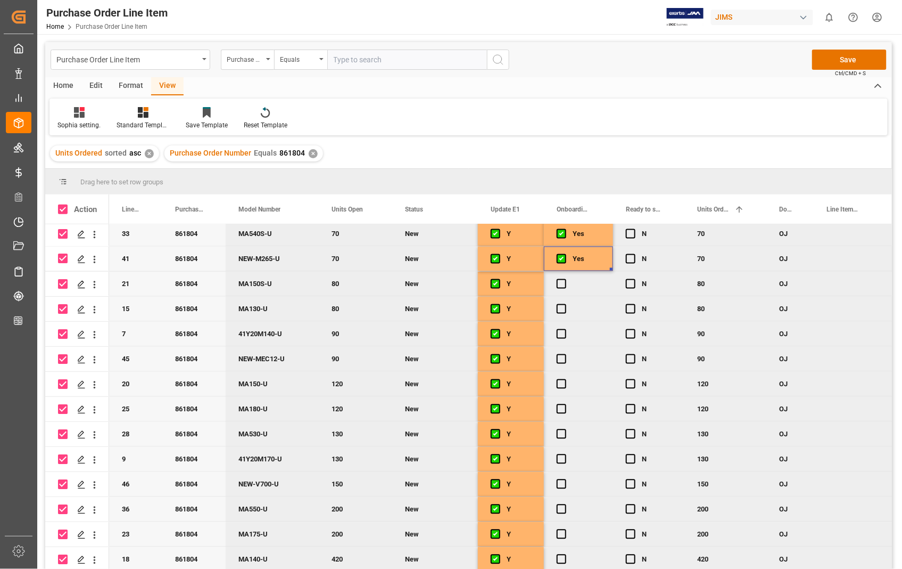
click at [606, 264] on div "Yes" at bounding box center [578, 258] width 69 height 24
drag, startPoint x: 611, startPoint y: 267, endPoint x: 577, endPoint y: 582, distance: 317.0
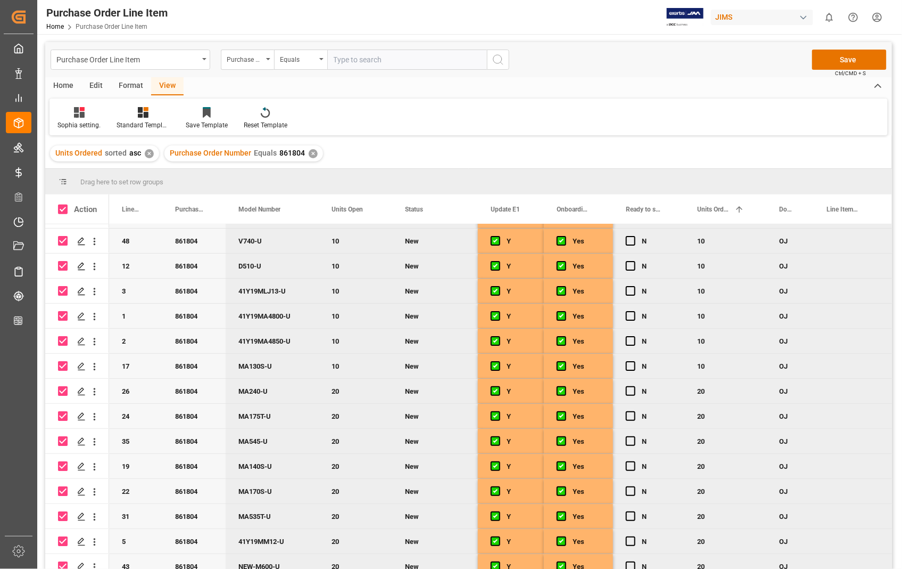
scroll to position [0, 0]
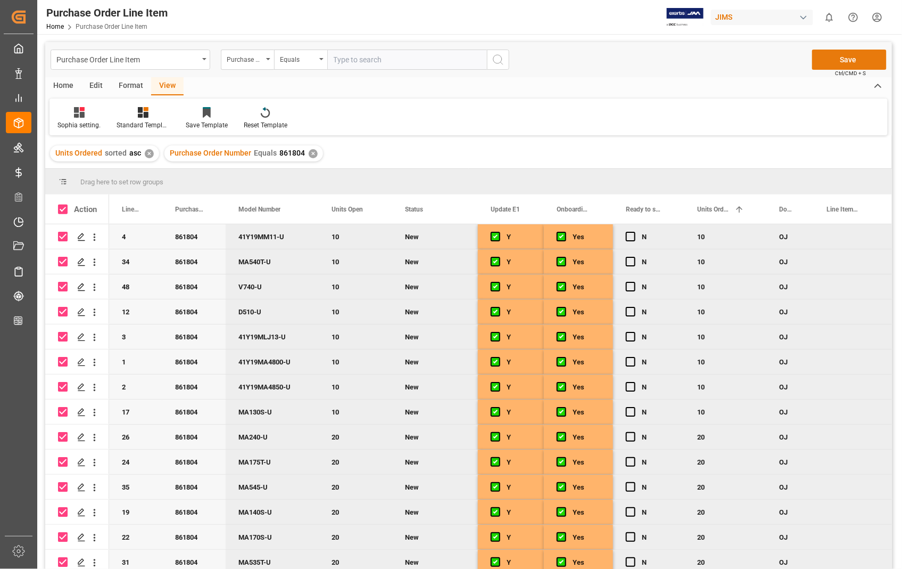
click at [844, 55] on button "Save" at bounding box center [849, 60] width 75 height 20
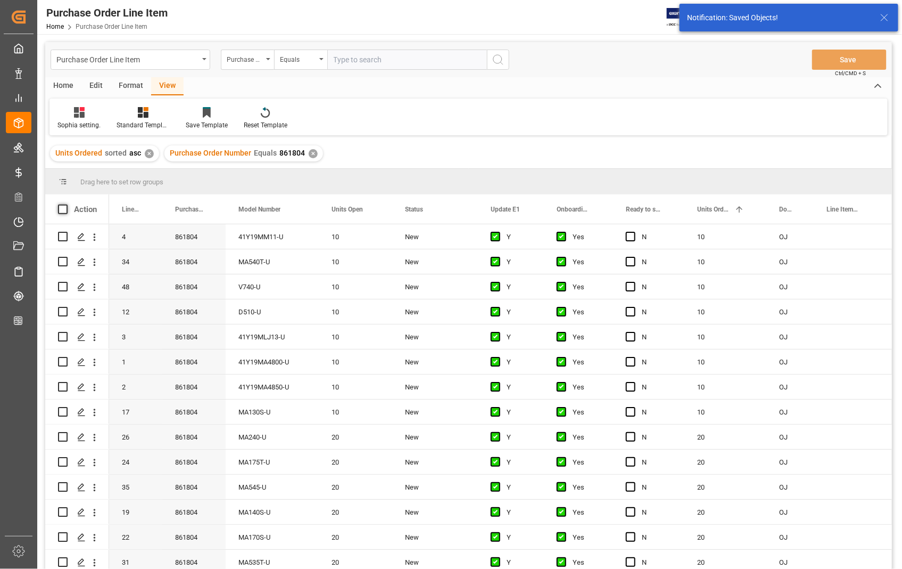
click at [60, 206] on span at bounding box center [63, 209] width 10 height 10
click at [66, 204] on input "checkbox" at bounding box center [66, 204] width 0 height 0
checkbox input "true"
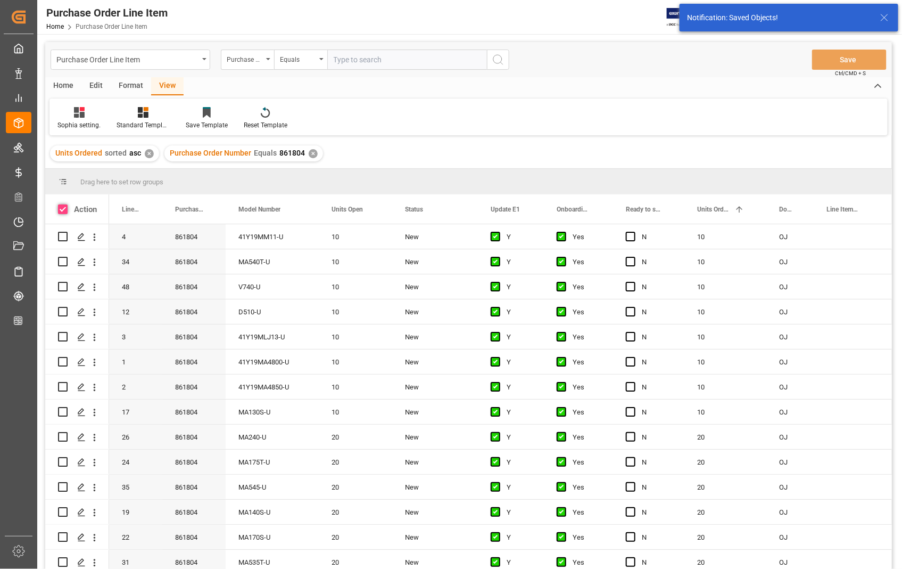
checkbox input "true"
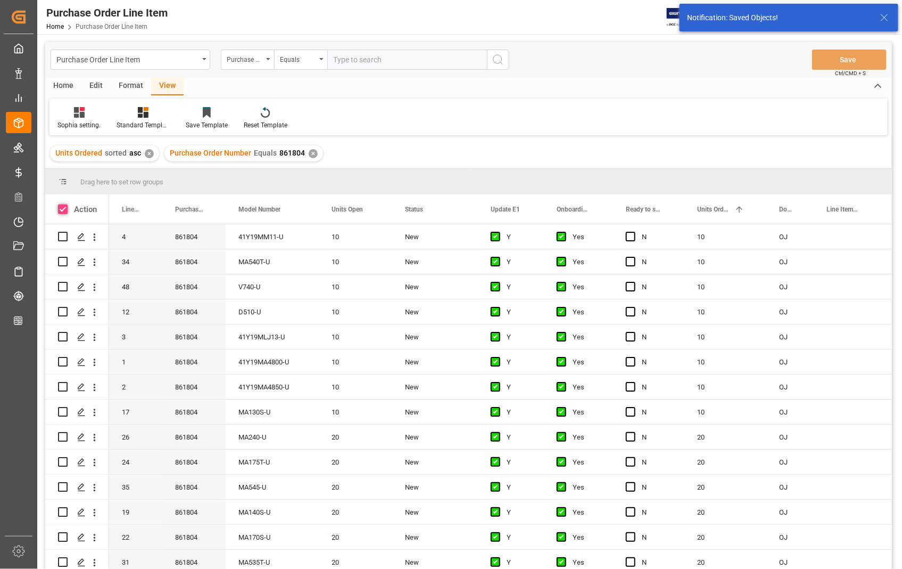
checkbox input "true"
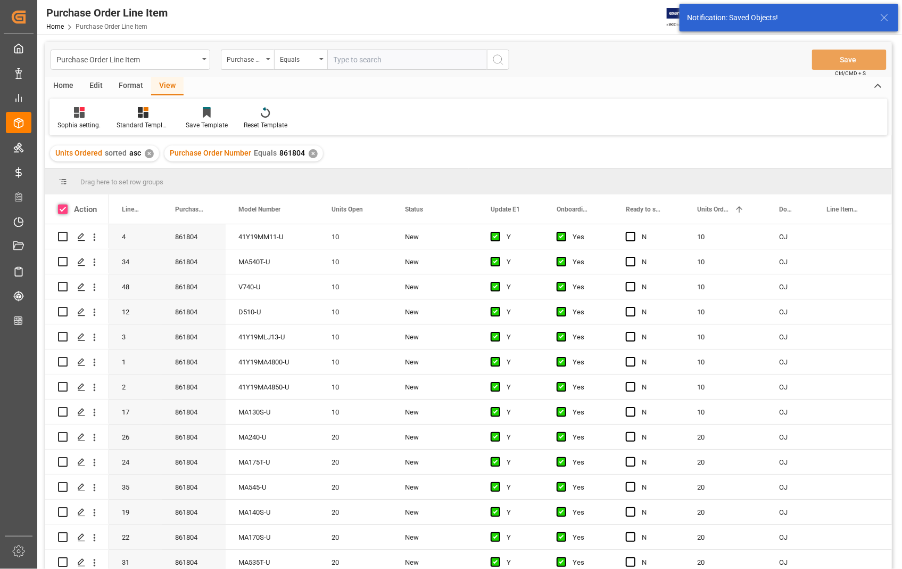
checkbox input "true"
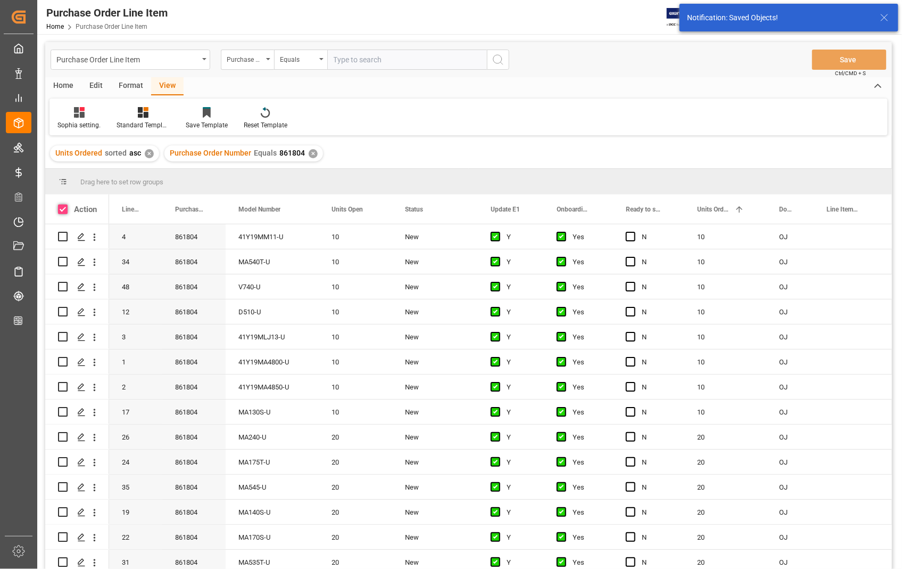
checkbox input "true"
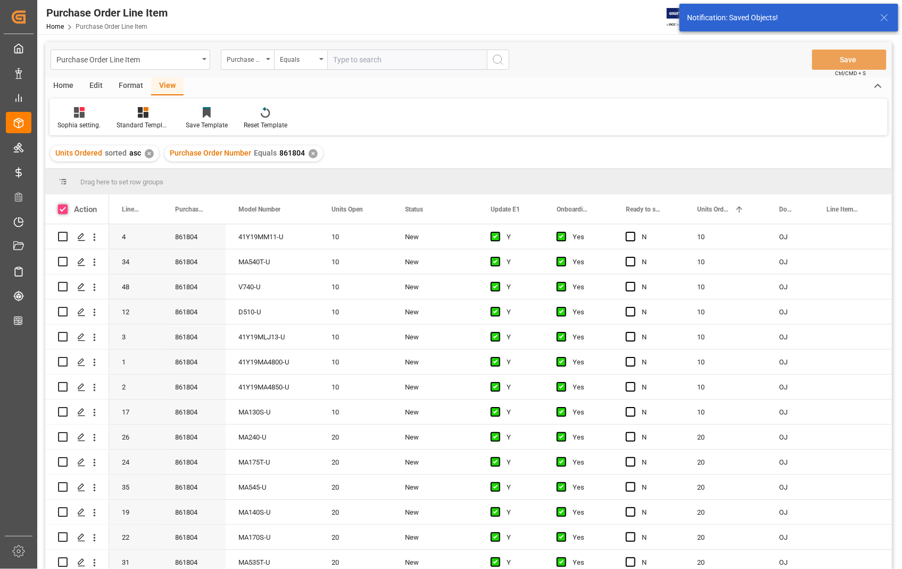
checkbox input "true"
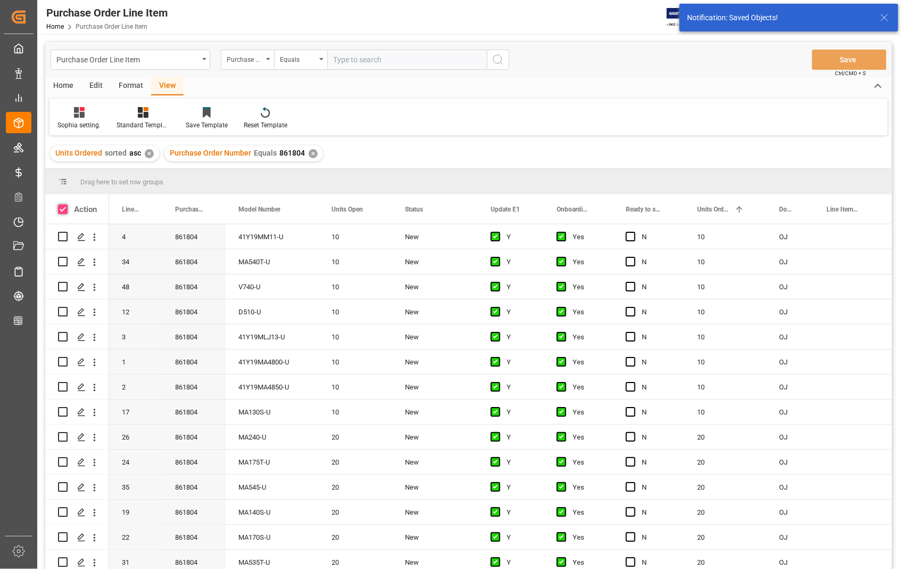
checkbox input "true"
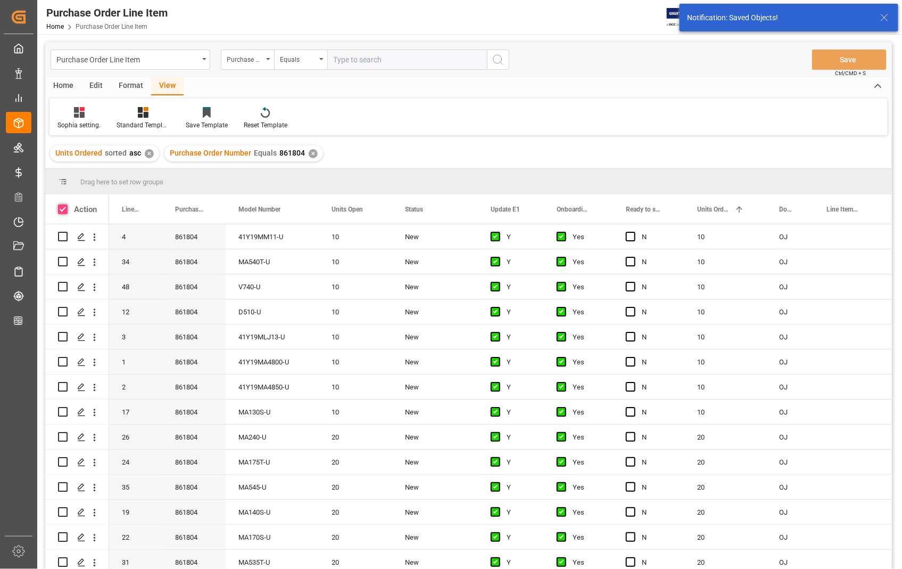
checkbox input "true"
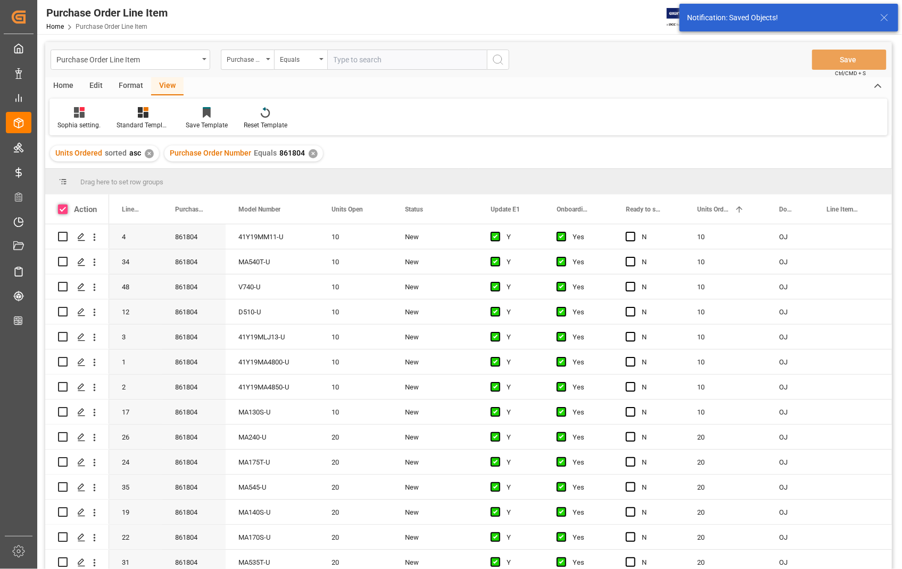
checkbox input "true"
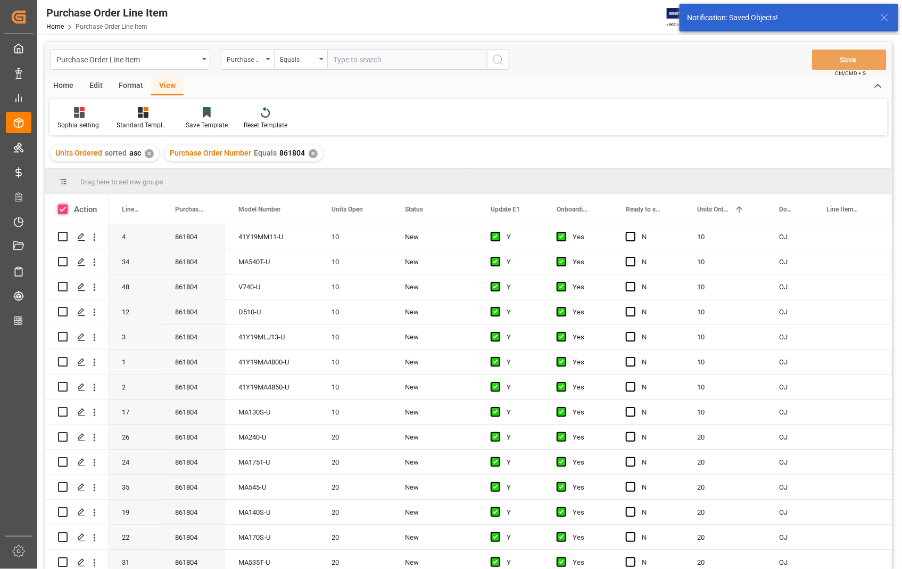
checkbox input "true"
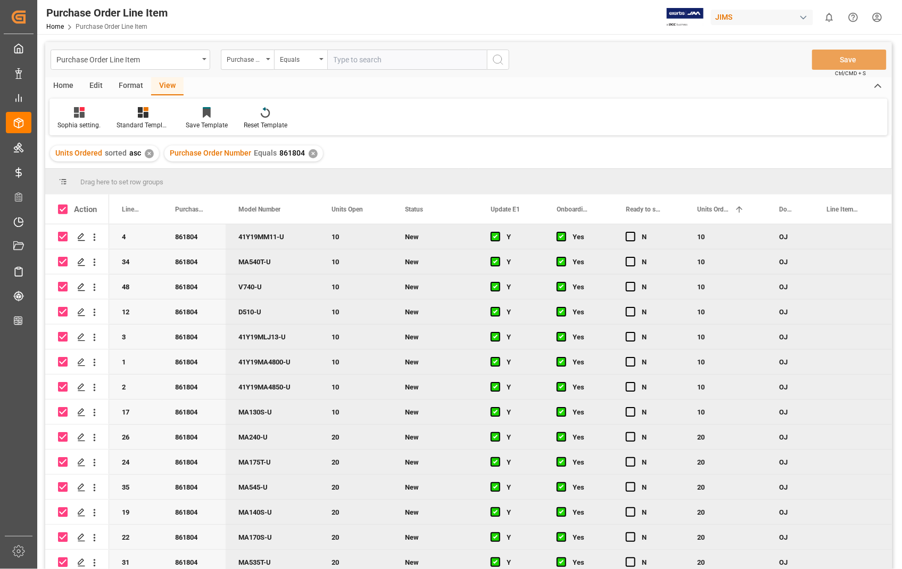
click at [52, 85] on div "Home" at bounding box center [63, 86] width 36 height 18
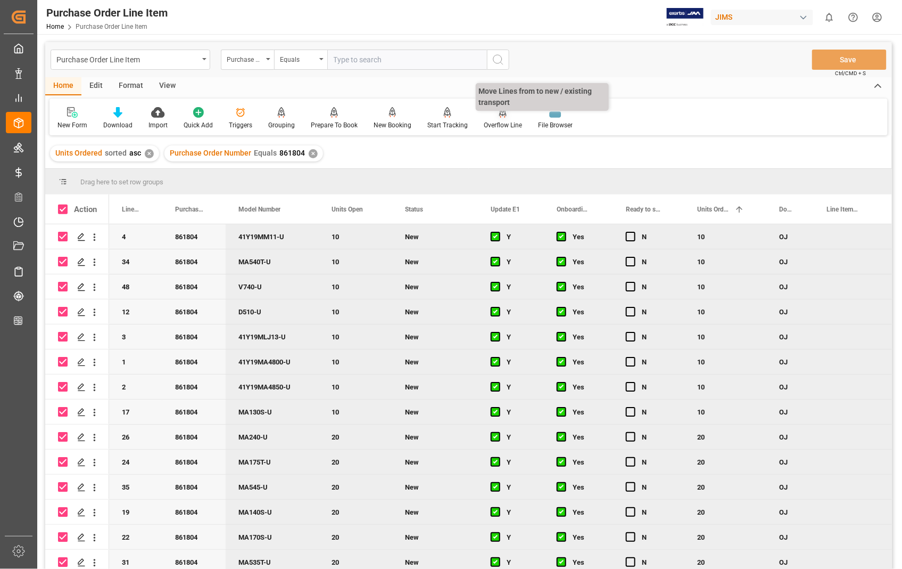
click at [502, 126] on div "Overflow Line" at bounding box center [503, 125] width 38 height 10
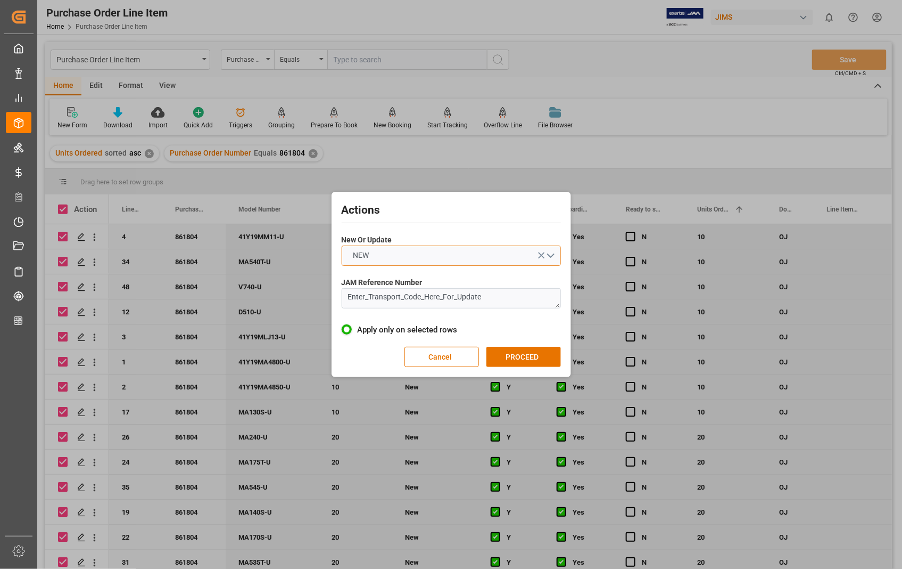
click at [550, 253] on button "NEW" at bounding box center [451, 255] width 219 height 20
click at [367, 285] on div "UPDATE" at bounding box center [451, 280] width 218 height 22
drag, startPoint x: 501, startPoint y: 293, endPoint x: 310, endPoint y: 299, distance: 190.7
click at [320, 300] on div "Actions New Or Update UPDATE JAM Reference Number Enter_Transport_Code_Here_For…" at bounding box center [451, 284] width 902 height 569
paste textarea "22-10586-US"
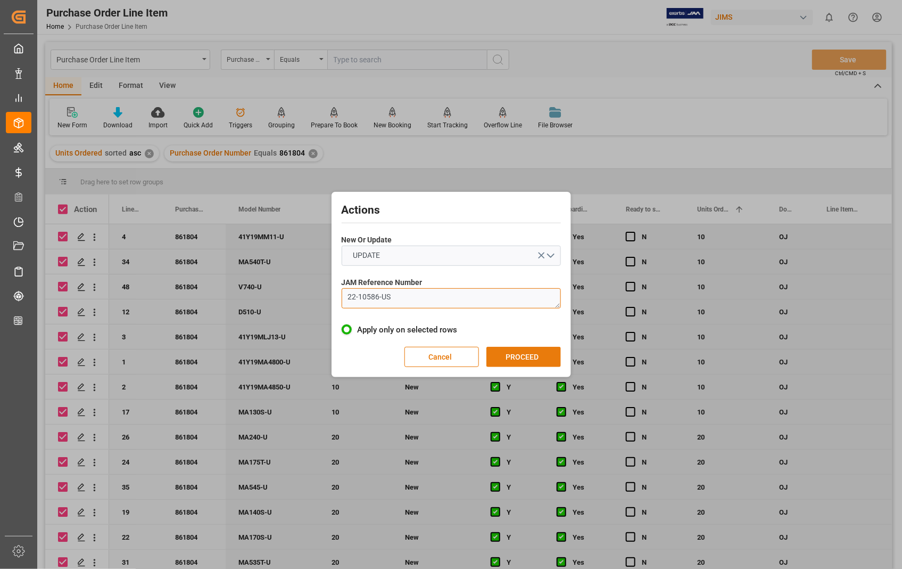
type textarea "22-10586-US"
click at [533, 355] on button "PROCEED" at bounding box center [524, 357] width 75 height 20
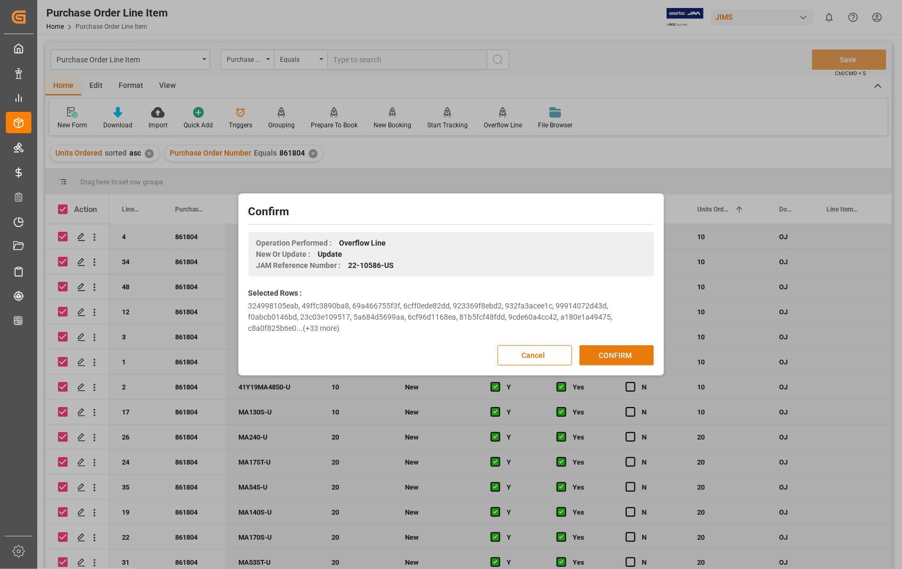
click at [607, 350] on button "CONFIRM" at bounding box center [617, 355] width 75 height 20
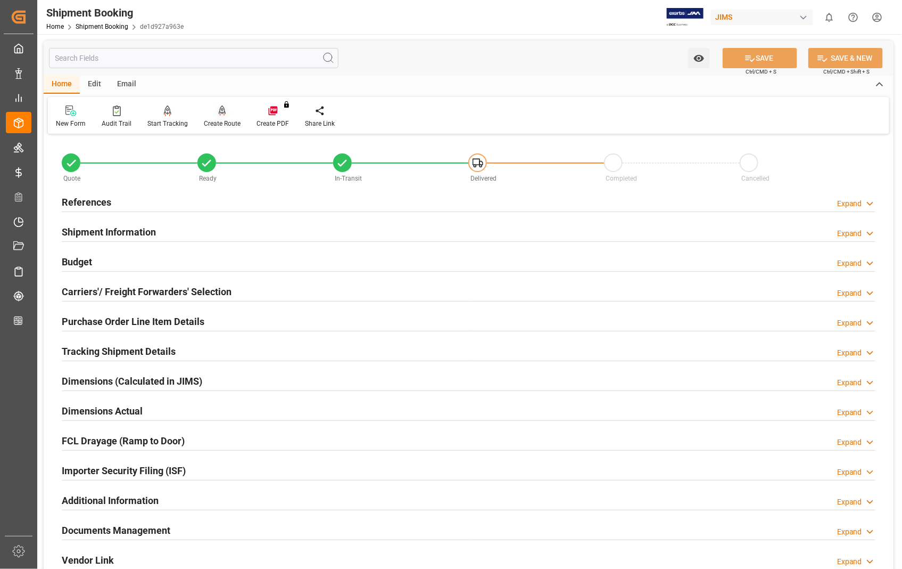
click at [223, 121] on div "Create Route" at bounding box center [222, 124] width 37 height 10
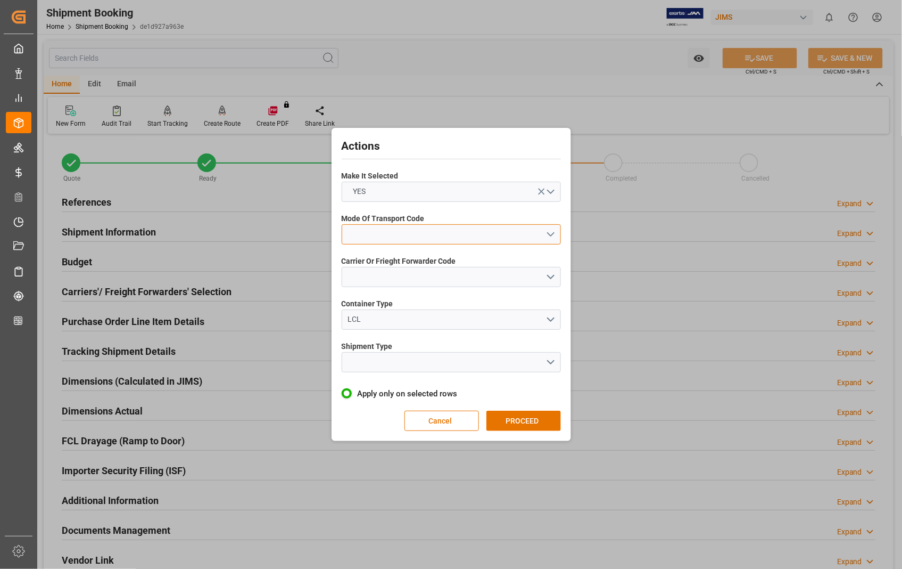
click at [552, 234] on button "open menu" at bounding box center [451, 234] width 219 height 20
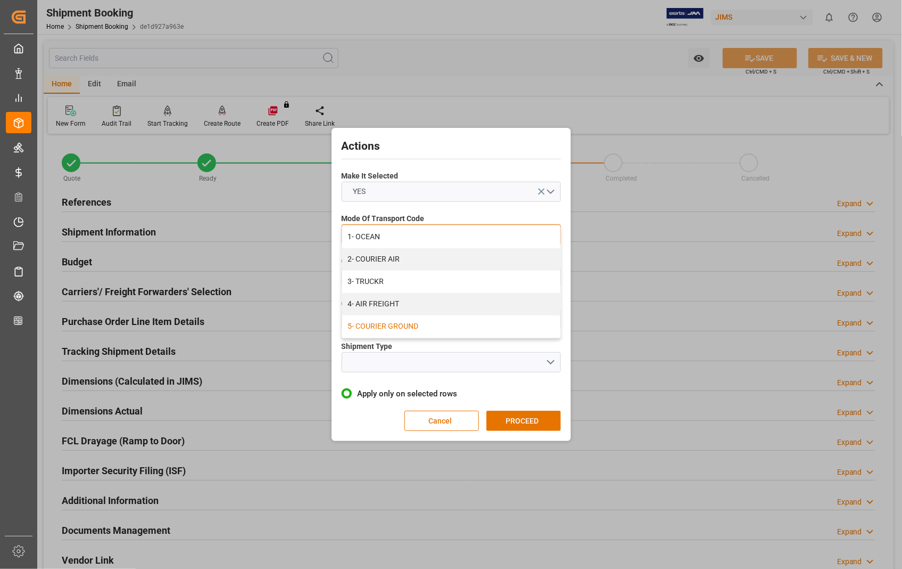
click at [387, 323] on div "5- COURIER GROUND" at bounding box center [451, 326] width 218 height 22
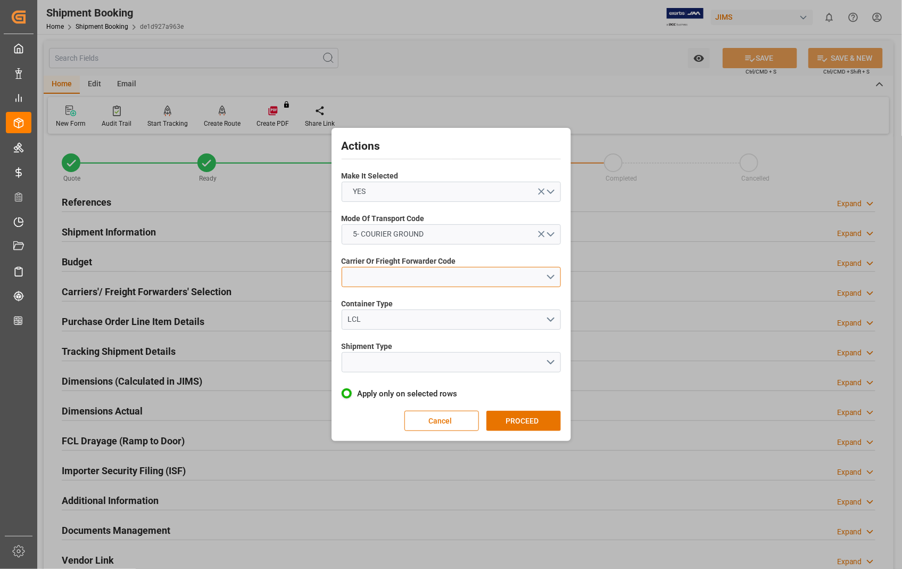
click at [547, 274] on button "open menu" at bounding box center [451, 277] width 219 height 20
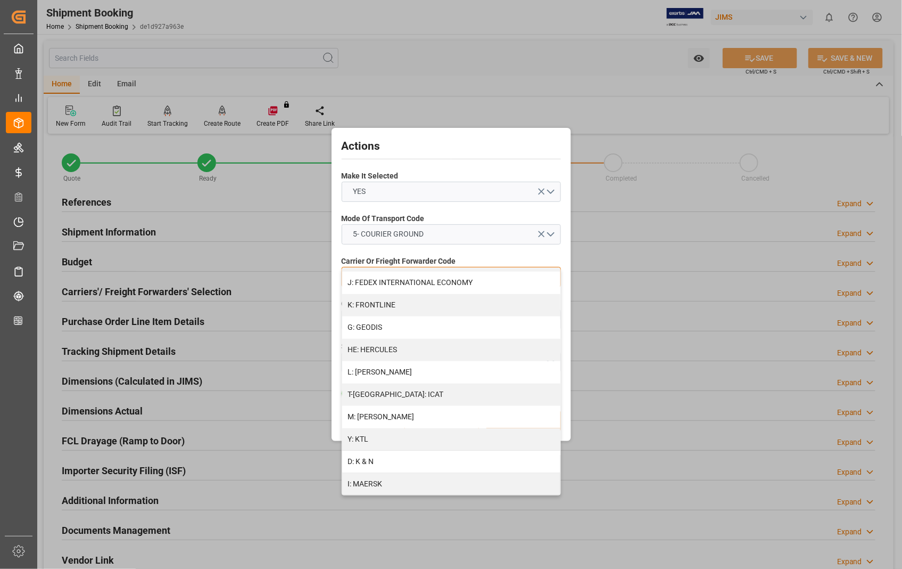
scroll to position [295, 0]
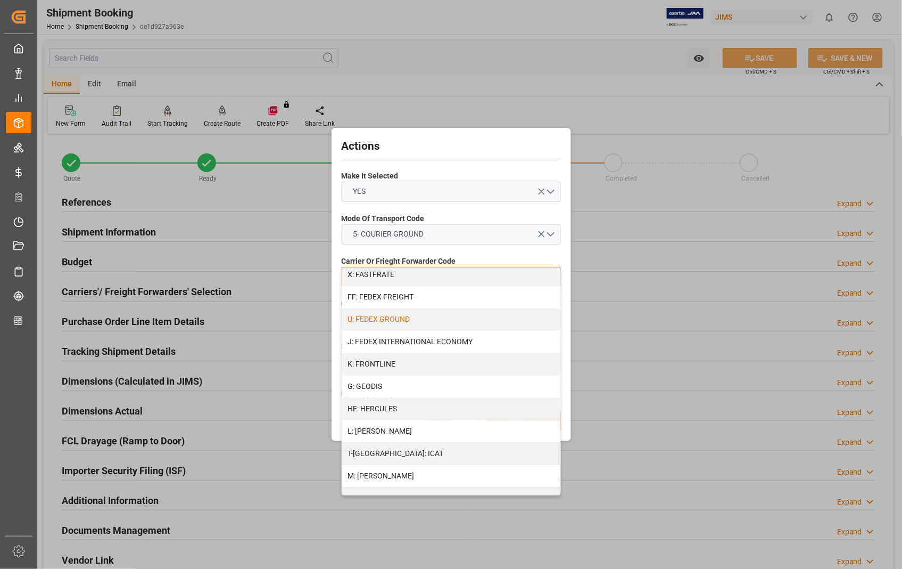
click at [435, 317] on div "U: FEDEX GROUND" at bounding box center [451, 319] width 218 height 22
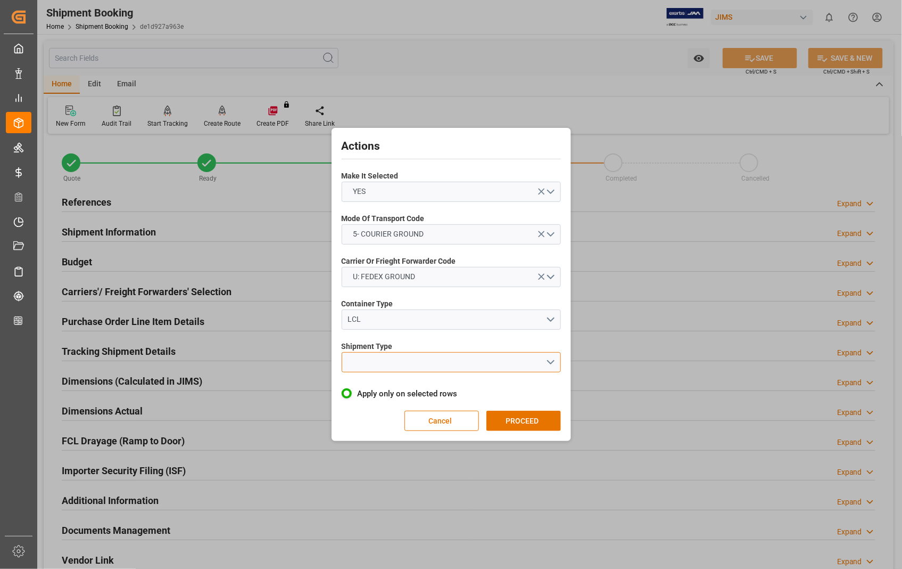
click at [553, 359] on button "open menu" at bounding box center [451, 362] width 219 height 20
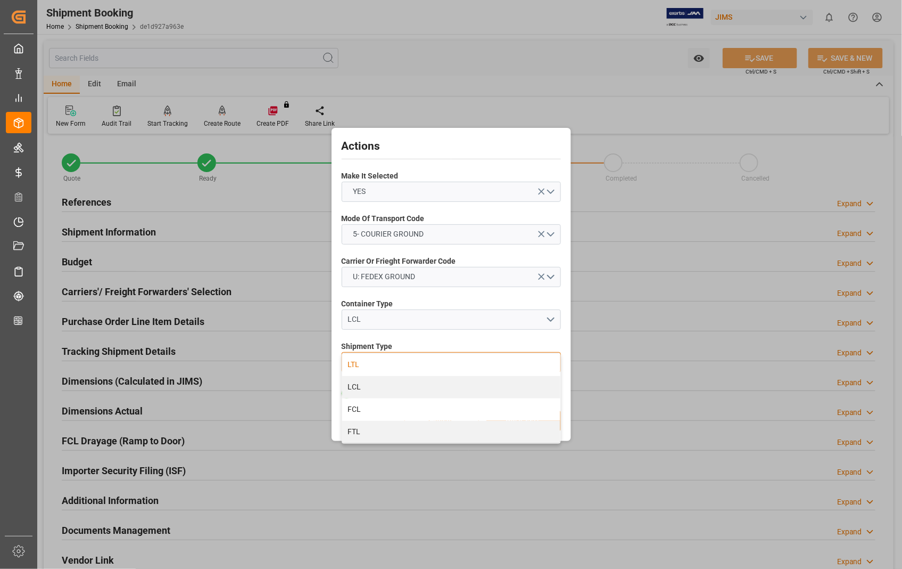
click at [382, 369] on div "LTL" at bounding box center [451, 365] width 218 height 22
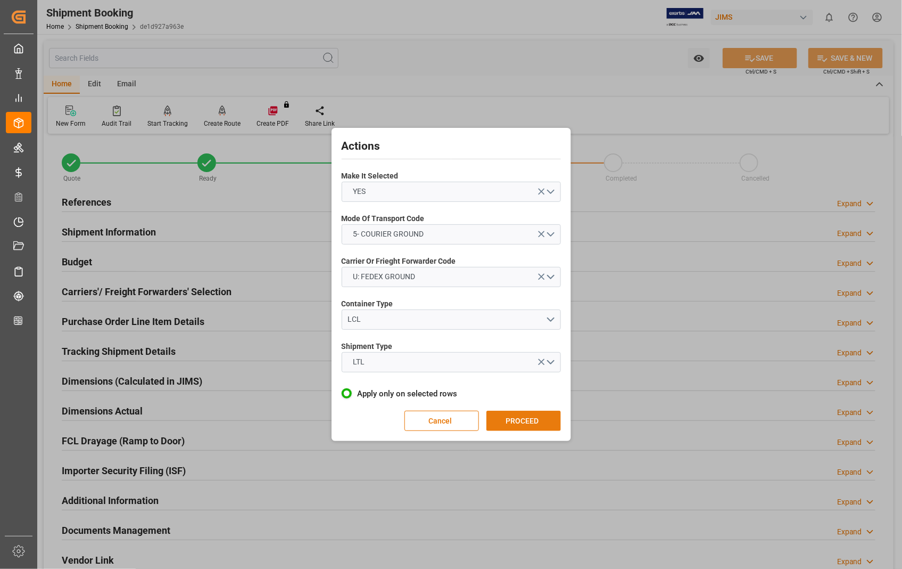
click at [518, 417] on button "PROCEED" at bounding box center [524, 420] width 75 height 20
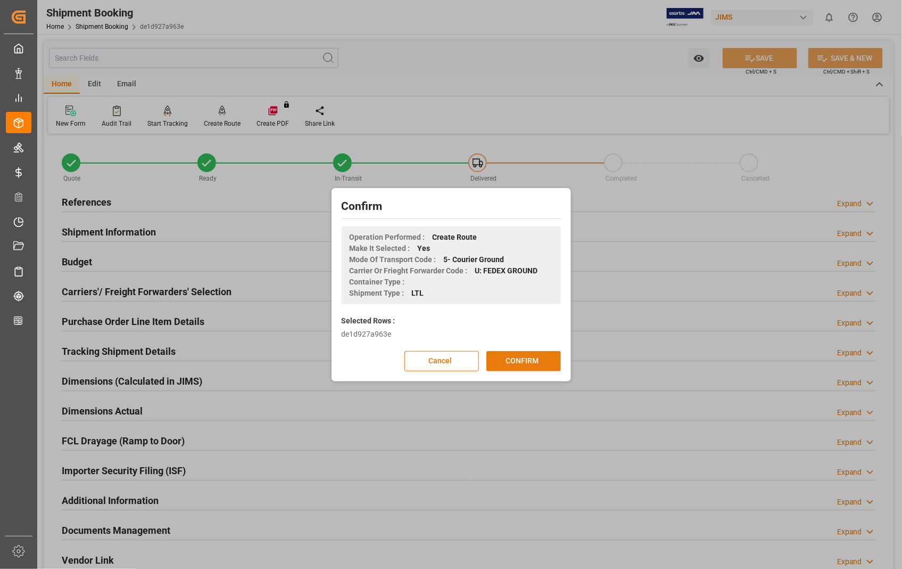
click at [520, 360] on button "CONFIRM" at bounding box center [524, 361] width 75 height 20
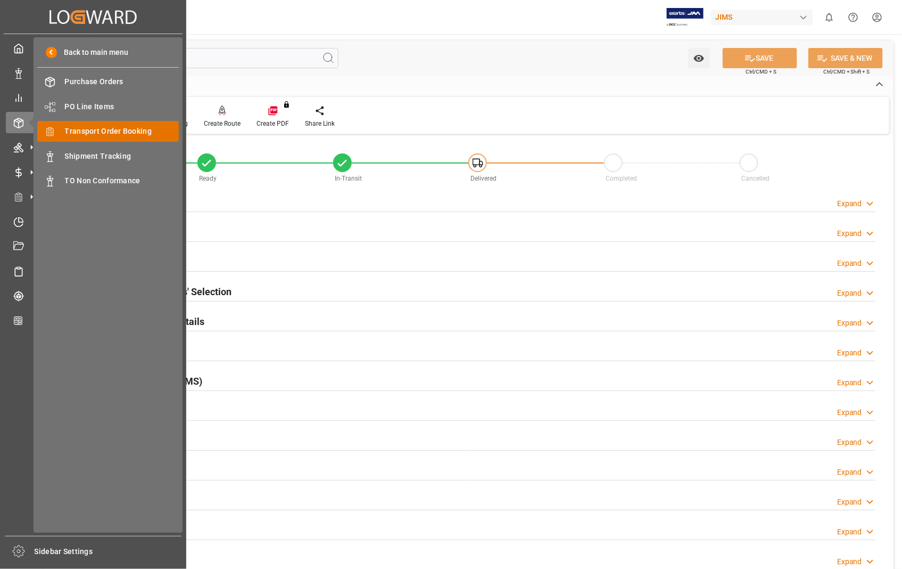
click at [130, 131] on span "Transport Order Booking" at bounding box center [122, 131] width 114 height 11
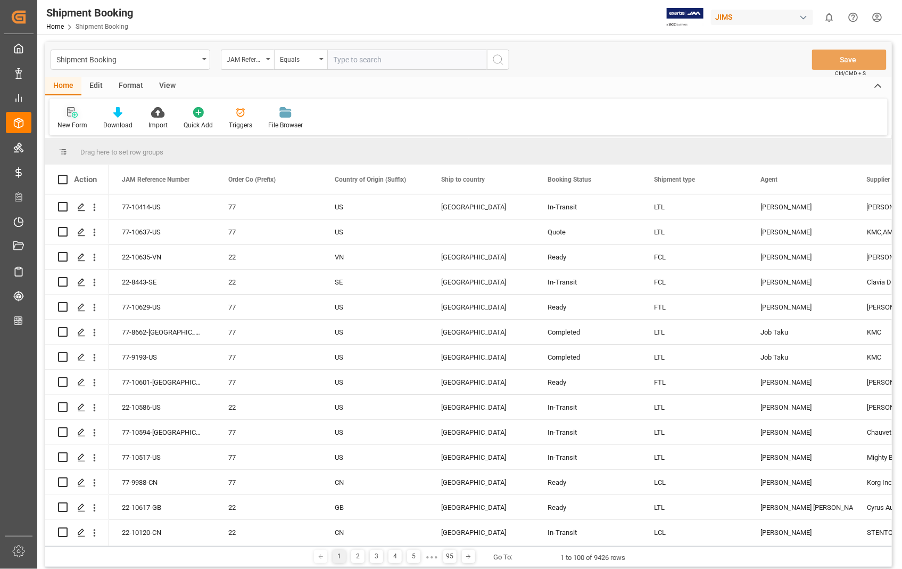
click at [72, 116] on icon at bounding box center [75, 115] width 6 height 6
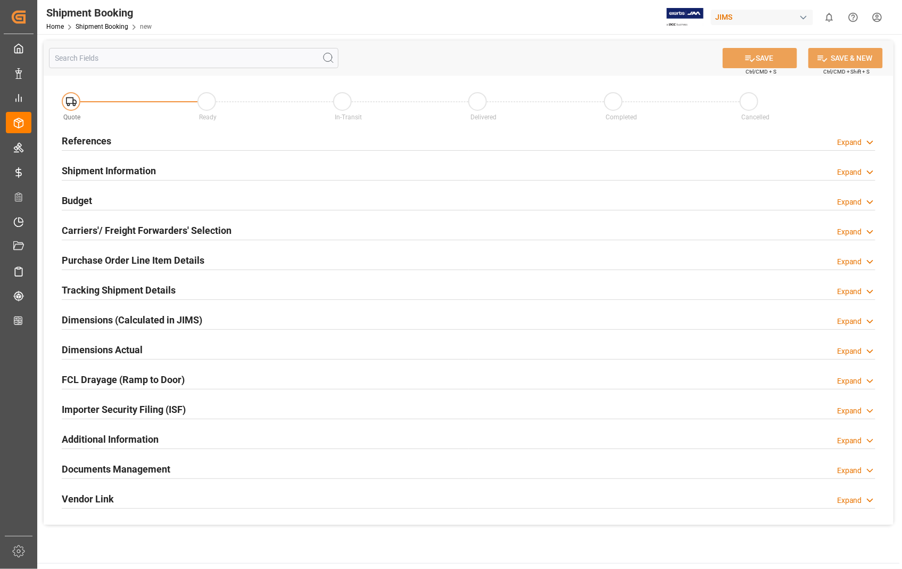
click at [67, 141] on h2 "References" at bounding box center [87, 141] width 50 height 14
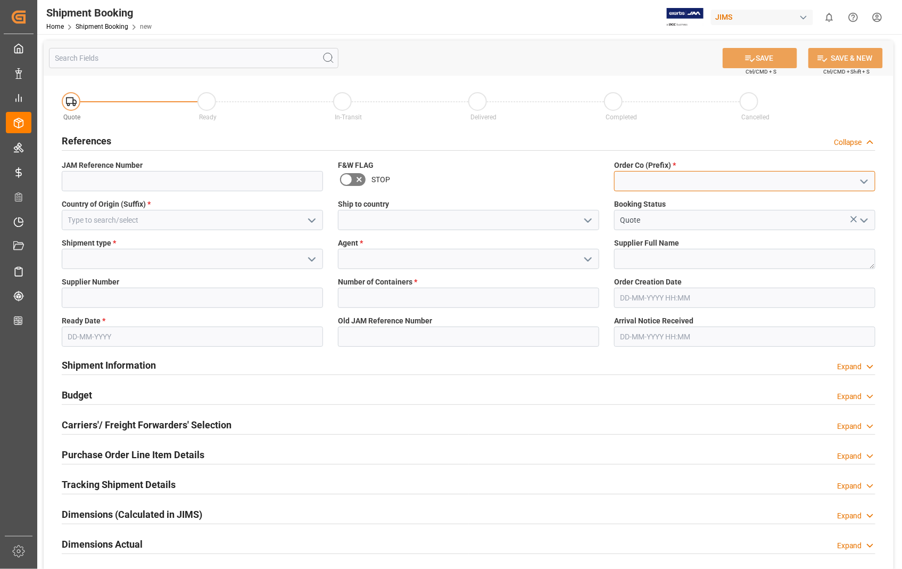
click at [632, 174] on input at bounding box center [744, 181] width 261 height 20
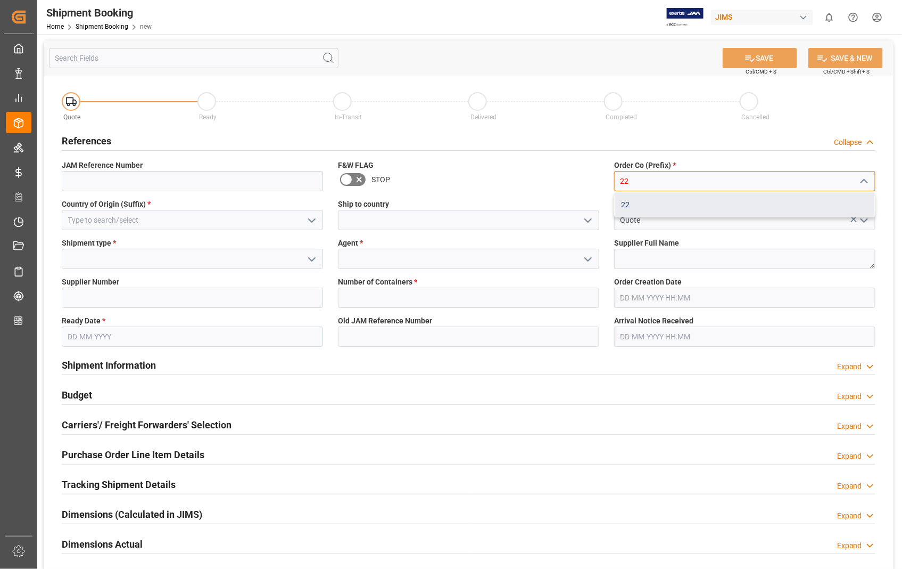
click at [629, 200] on div "22" at bounding box center [745, 205] width 260 height 24
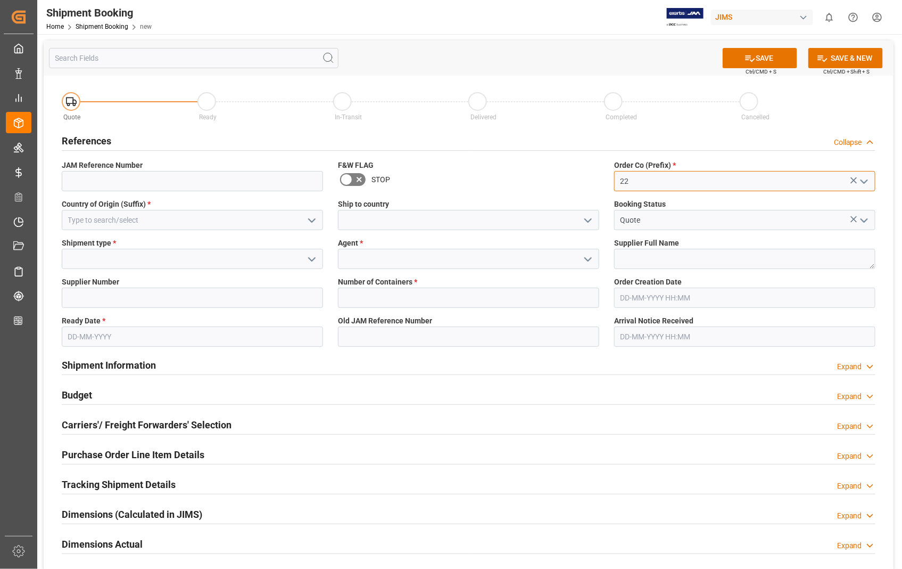
type input "22"
click at [76, 211] on input at bounding box center [192, 220] width 261 height 20
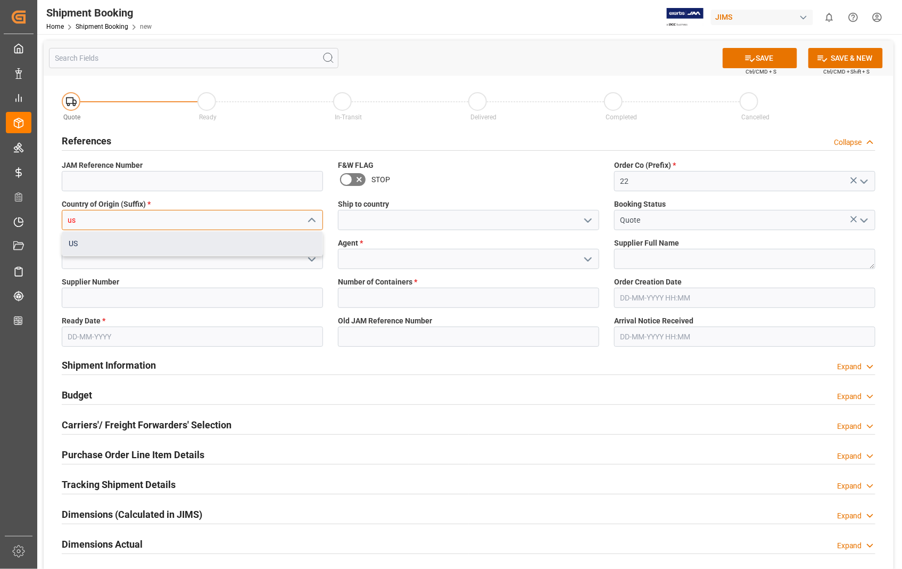
click at [72, 241] on div "US" at bounding box center [192, 244] width 260 height 24
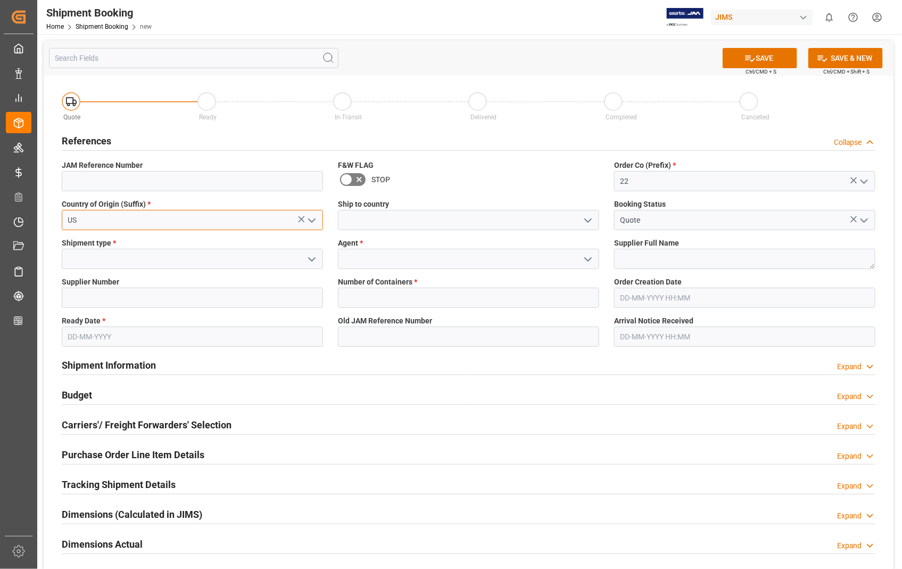
type input "US"
click at [352, 214] on input at bounding box center [468, 220] width 261 height 20
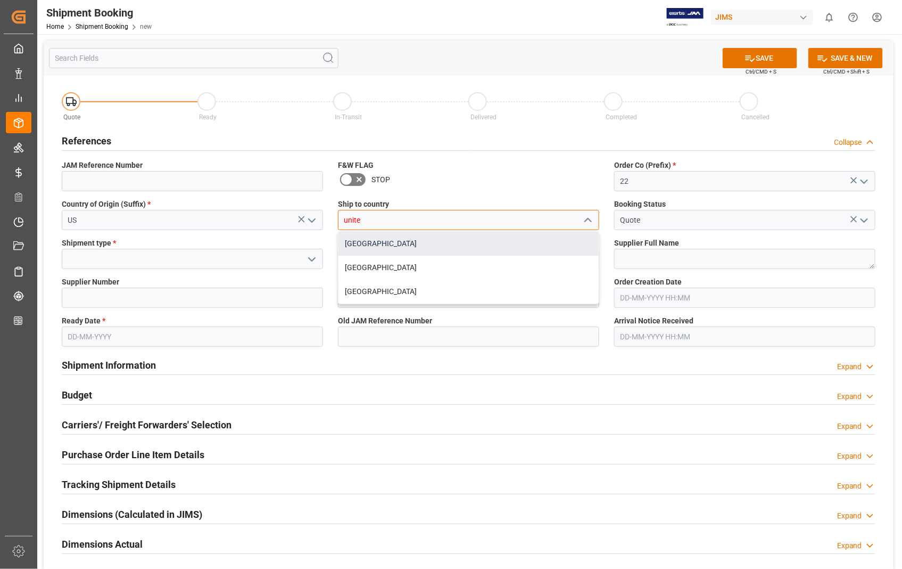
click at [347, 236] on div "[GEOGRAPHIC_DATA]" at bounding box center [469, 244] width 260 height 24
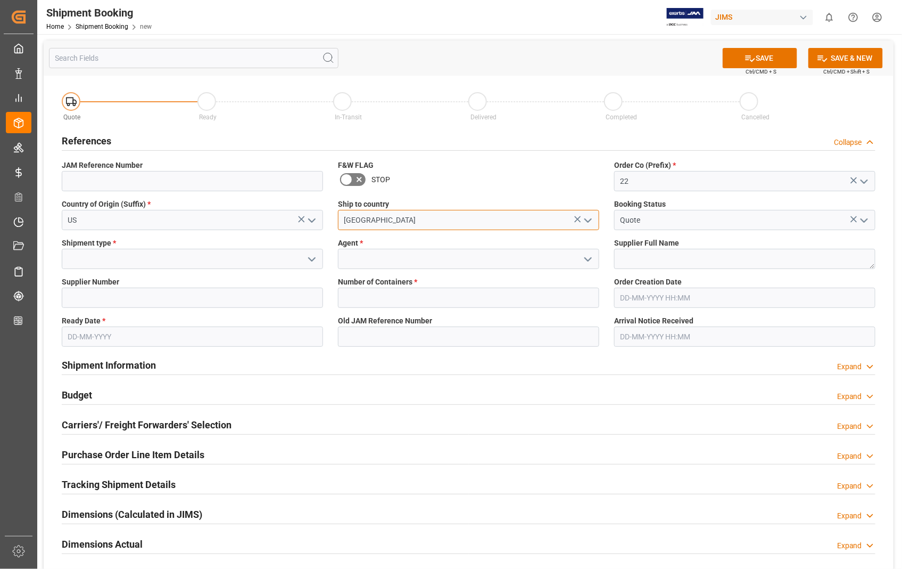
type input "[GEOGRAPHIC_DATA]"
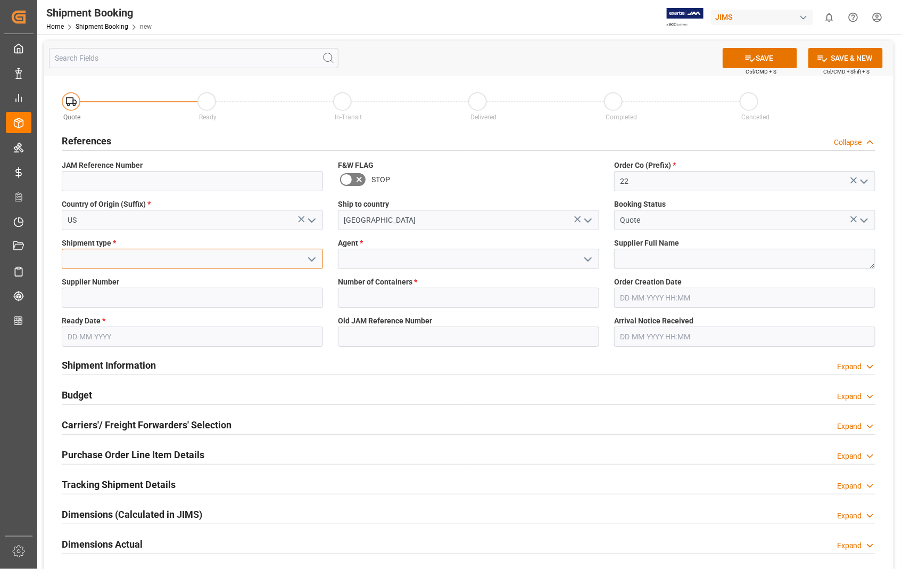
click at [94, 265] on input at bounding box center [192, 259] width 261 height 20
click at [83, 332] on div "LTL" at bounding box center [192, 330] width 260 height 24
type input "LTL"
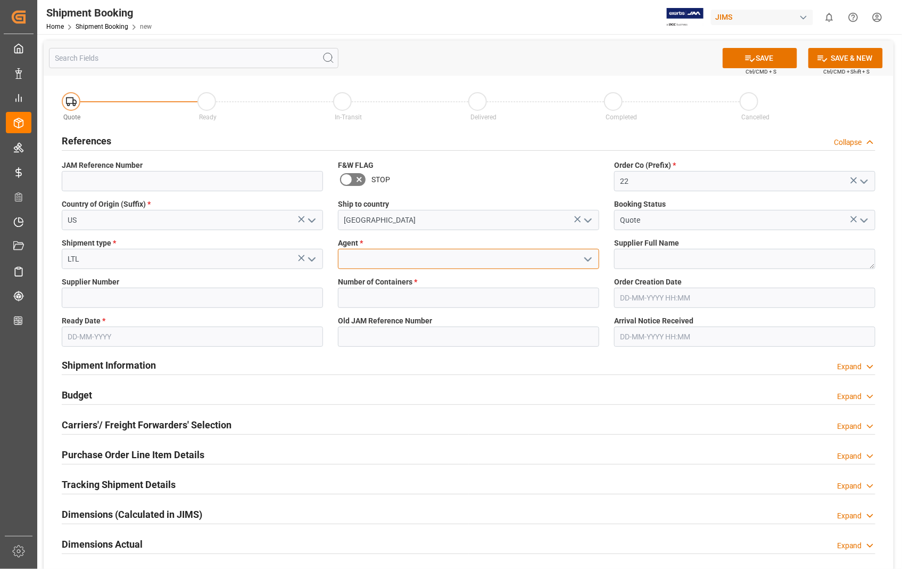
click at [392, 257] on input at bounding box center [468, 259] width 261 height 20
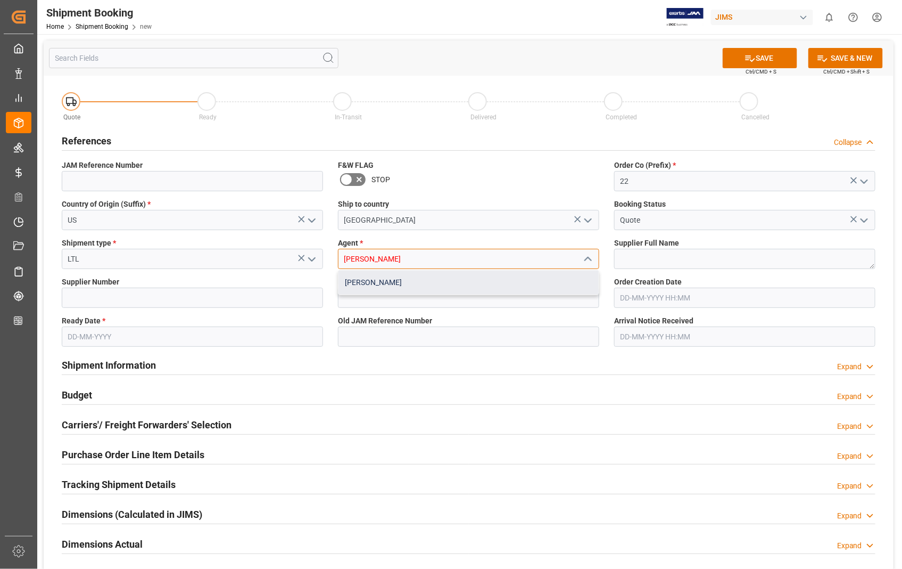
click at [365, 284] on div "[PERSON_NAME]" at bounding box center [469, 282] width 260 height 24
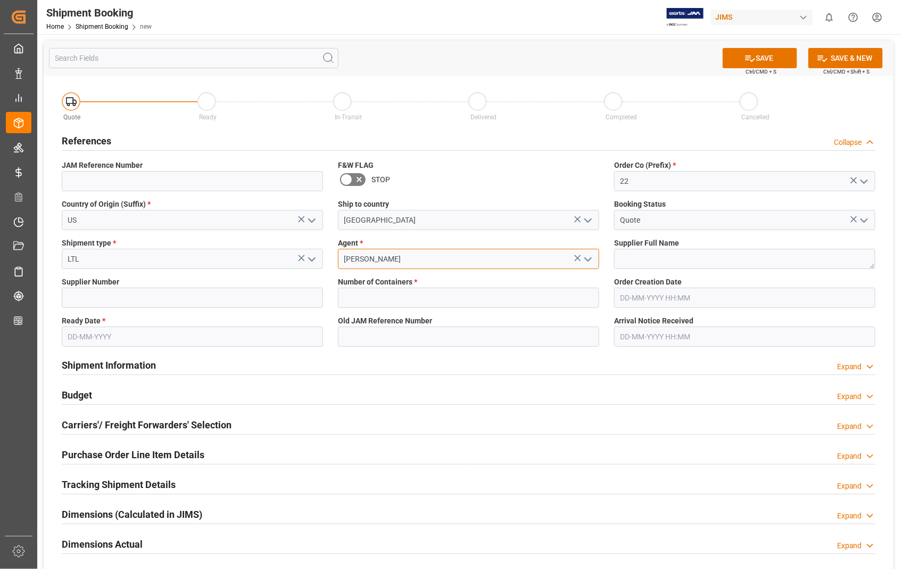
type input "[PERSON_NAME]"
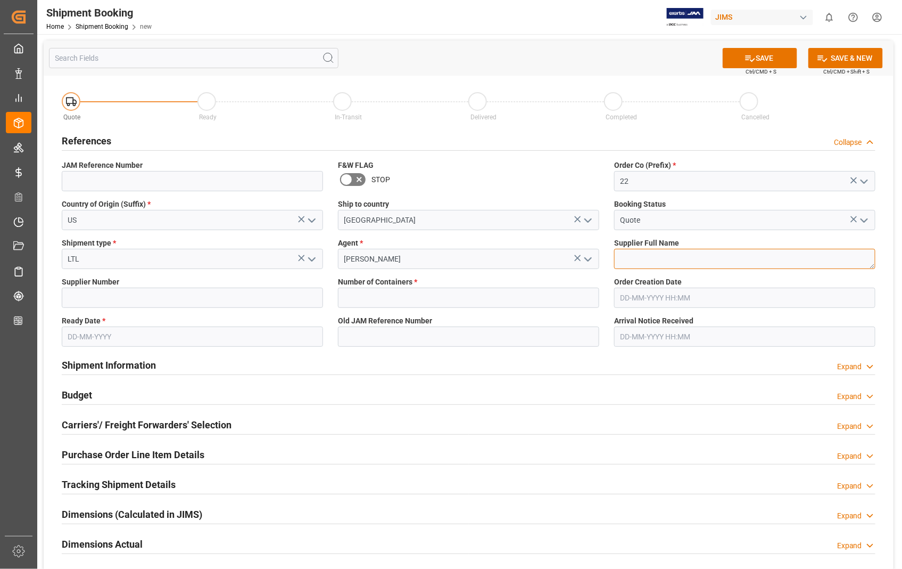
click at [656, 256] on textarea at bounding box center [744, 259] width 261 height 20
paste textarea "Sennheiser Electronic Corporat"
type textarea "Sennheiser Electronic Corporat"
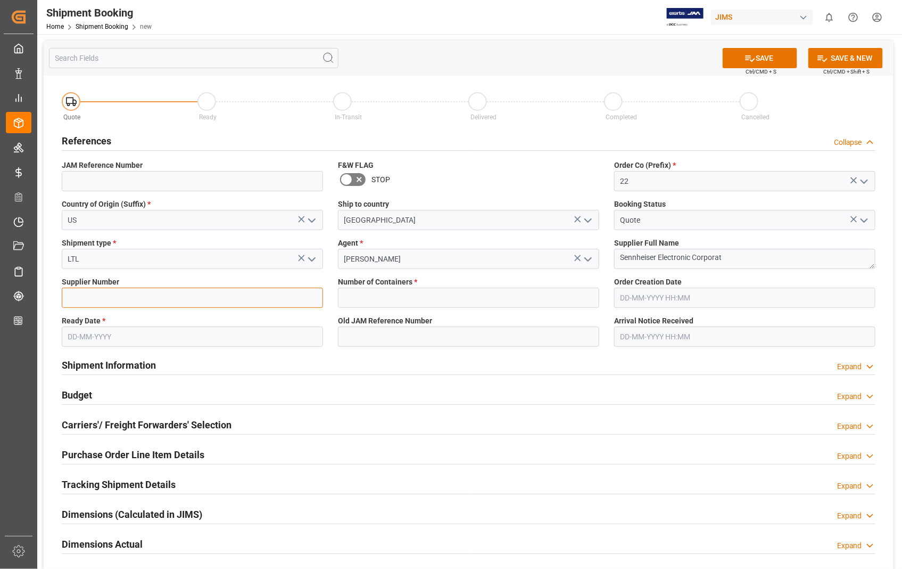
click at [123, 302] on input at bounding box center [192, 297] width 261 height 20
type input "404677"
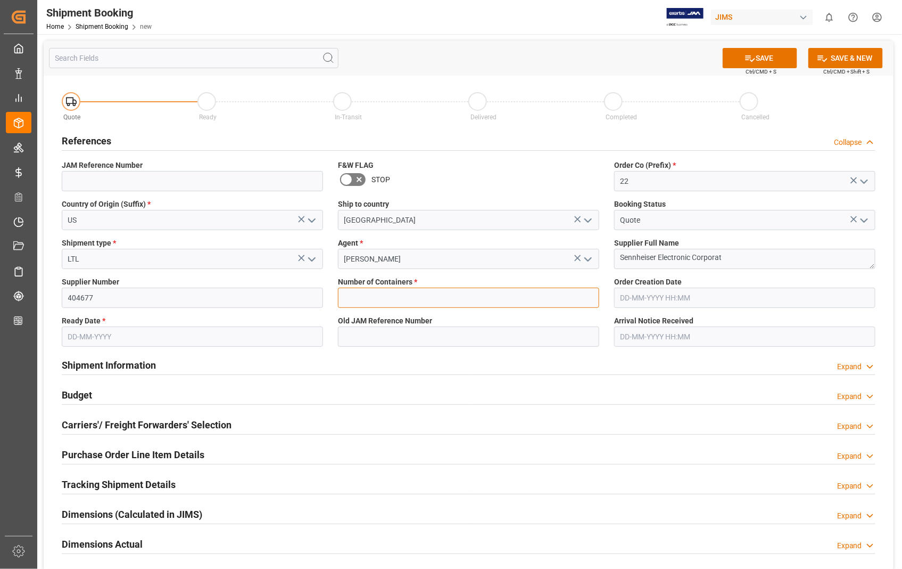
click at [405, 299] on input "text" at bounding box center [468, 297] width 261 height 20
type input "0"
type input "06-12-2024 00:00"
type input "[DATE]"
type input "06-12-2024 00:00"
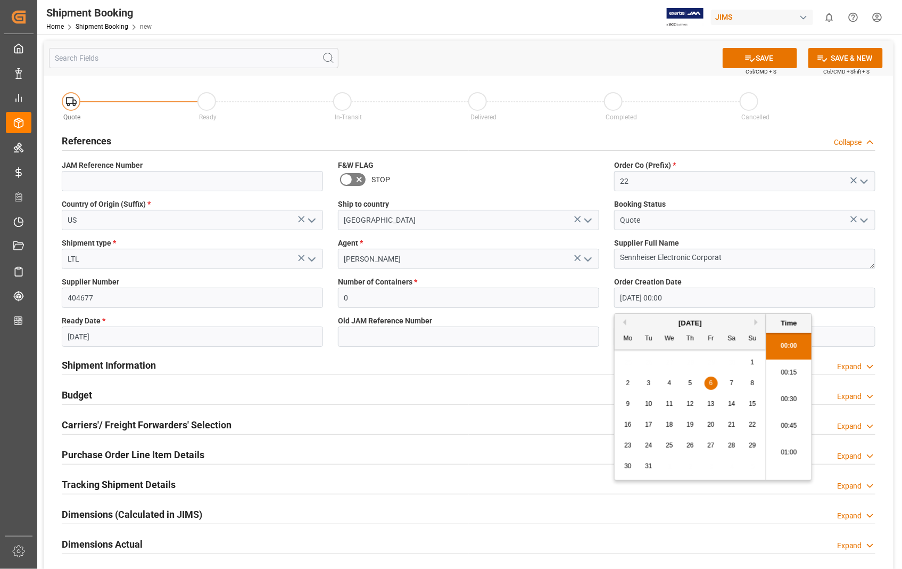
click at [712, 300] on input "06-12-2024 00:00" at bounding box center [744, 297] width 261 height 20
click at [759, 319] on button "Next Month" at bounding box center [758, 322] width 6 height 6
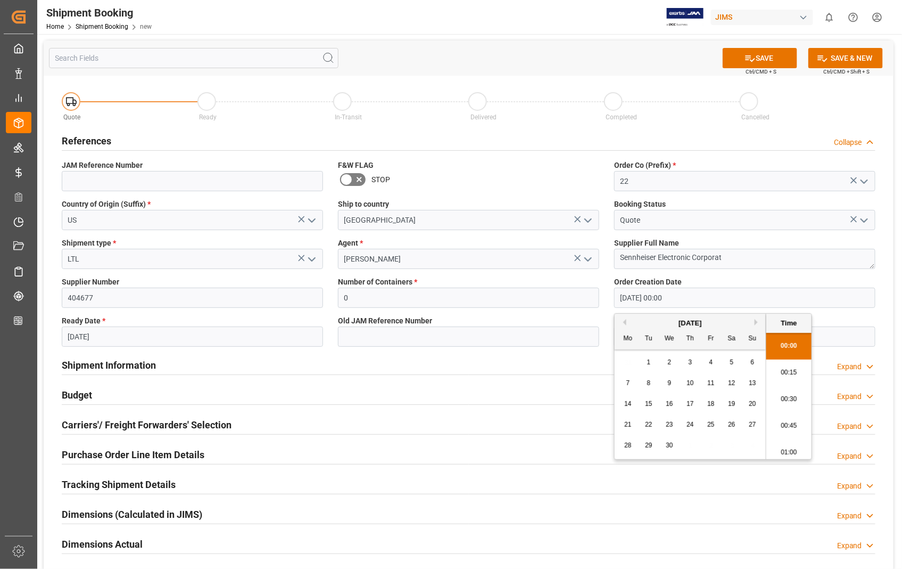
click at [759, 319] on button "Next Month" at bounding box center [758, 322] width 6 height 6
click at [627, 424] on span "18" at bounding box center [627, 424] width 7 height 7
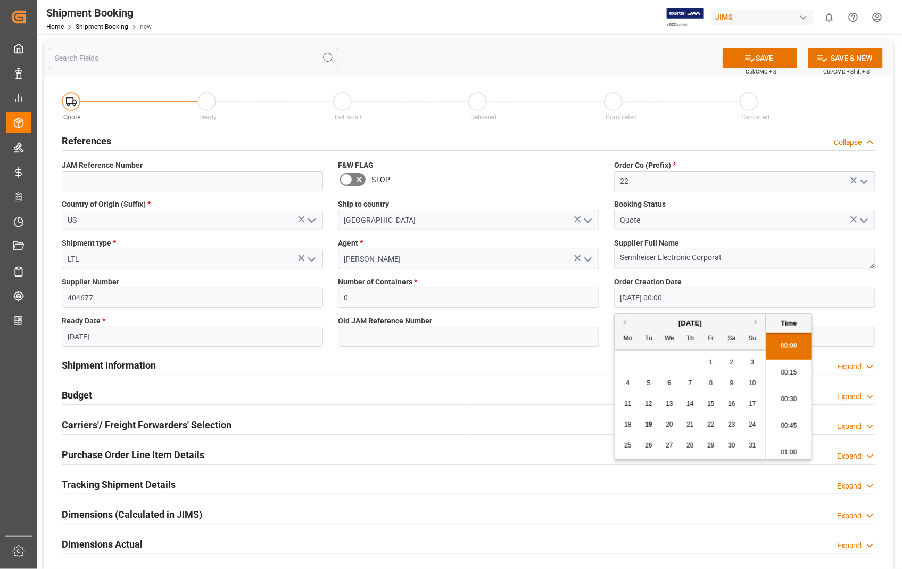
type input "[DATE] 00:00"
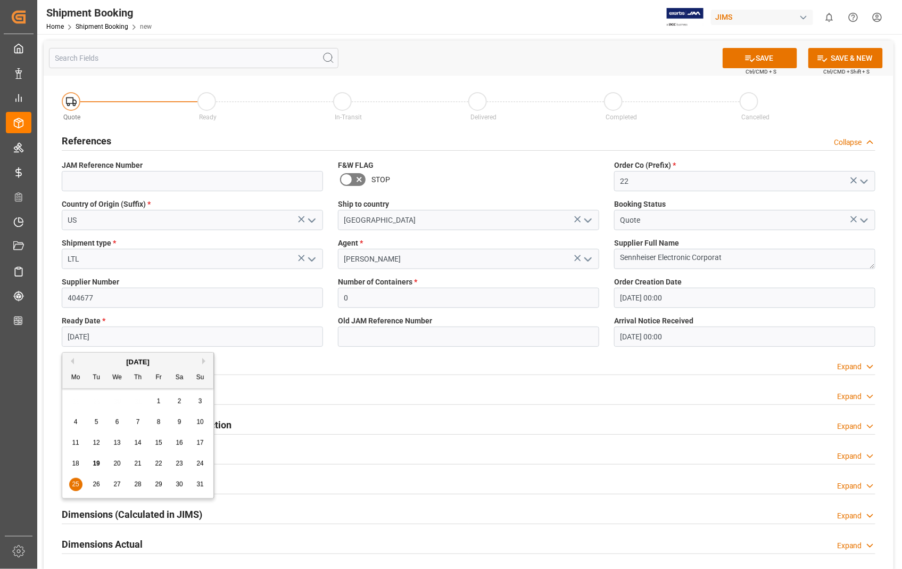
click at [176, 330] on input "[DATE]" at bounding box center [192, 336] width 261 height 20
click at [700, 336] on input "06-12-2024 00:00" at bounding box center [744, 336] width 261 height 20
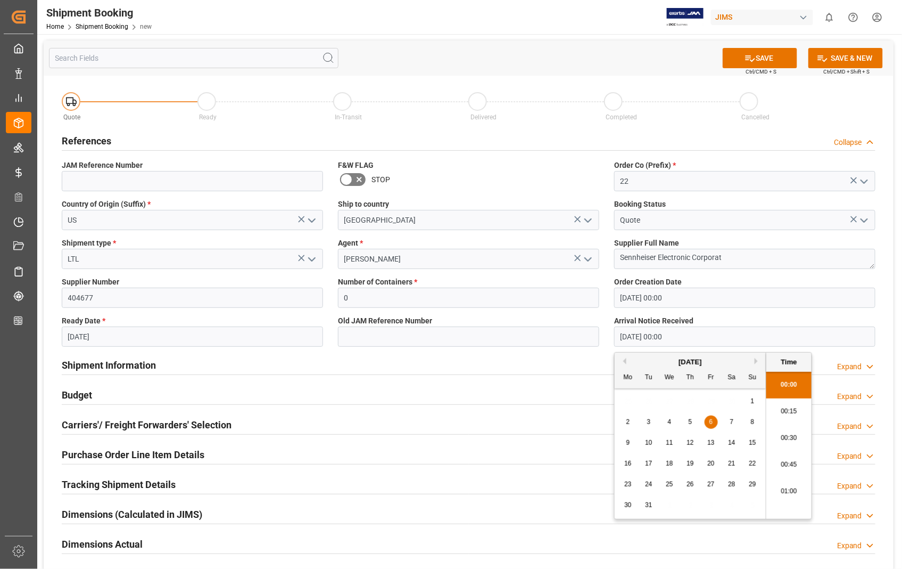
drag, startPoint x: 700, startPoint y: 336, endPoint x: 599, endPoint y: 336, distance: 100.6
click at [599, 336] on div "Quote Ready In-Transit Delivered Completed Cancelled References Collapse JAM Re…" at bounding box center [469, 397] width 850 height 643
type input "8/15/2025"
drag, startPoint x: 730, startPoint y: 334, endPoint x: 599, endPoint y: 336, distance: 130.5
click at [599, 336] on div "Quote Ready In-Transit Delivered Completed Cancelled References Collapse JAM Re…" at bounding box center [469, 397] width 850 height 643
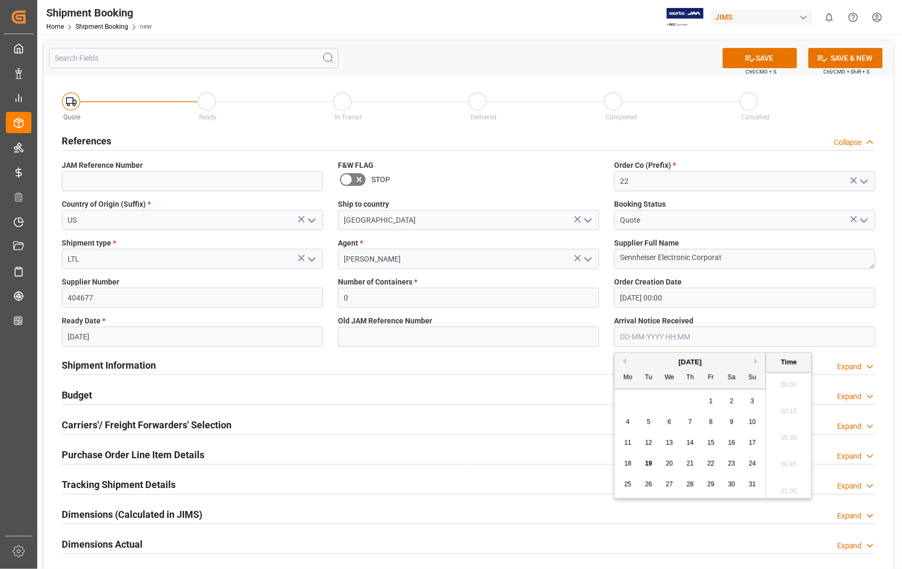
click at [694, 302] on input "[DATE] 00:00" at bounding box center [744, 297] width 261 height 20
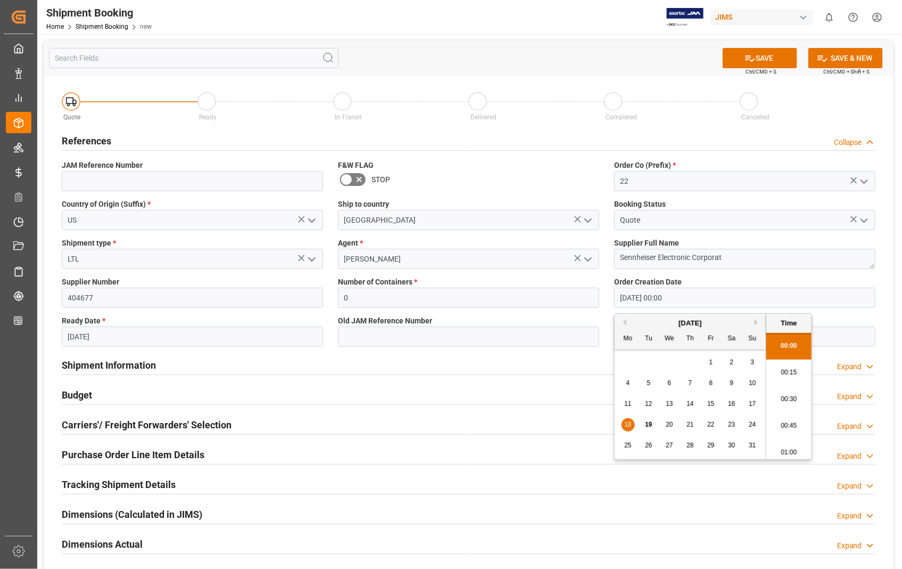
click at [711, 408] on div "15" at bounding box center [711, 404] width 13 height 13
type input "15-08-2025 00:00"
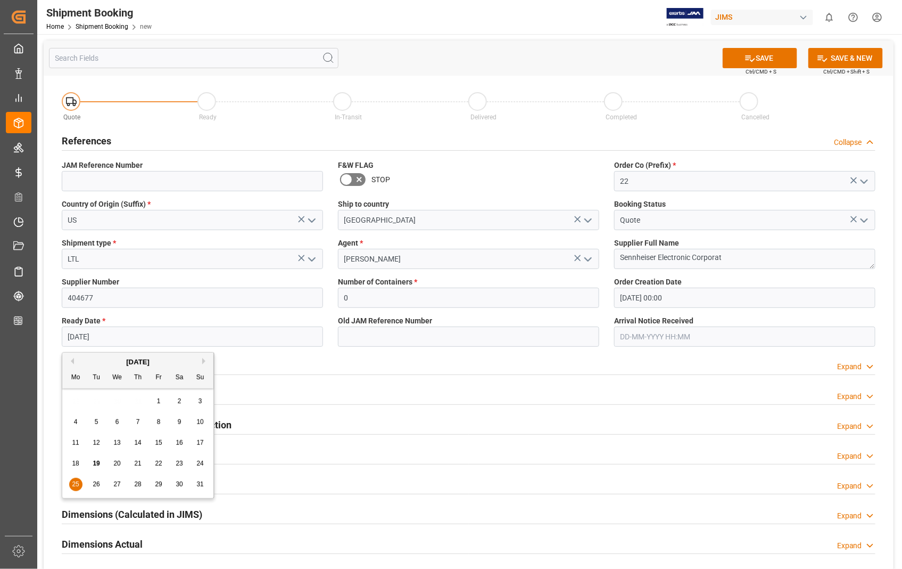
click at [214, 336] on input "[DATE]" at bounding box center [192, 336] width 261 height 20
click at [177, 486] on span "30" at bounding box center [179, 483] width 7 height 7
click at [145, 337] on input "30-08-2025" at bounding box center [192, 336] width 261 height 20
click at [157, 487] on span "29" at bounding box center [158, 483] width 7 height 7
type input "29-08-2025"
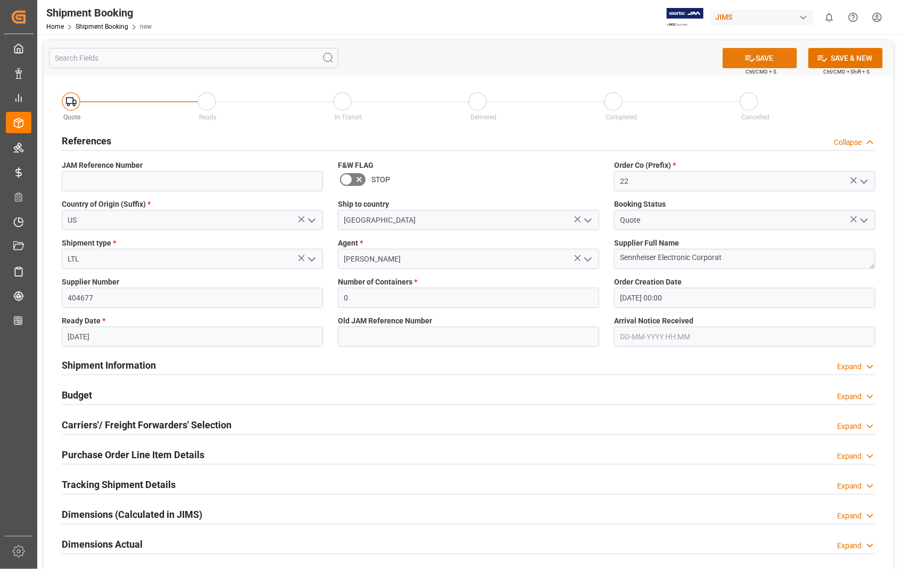
click at [775, 60] on button "SAVE" at bounding box center [760, 58] width 75 height 20
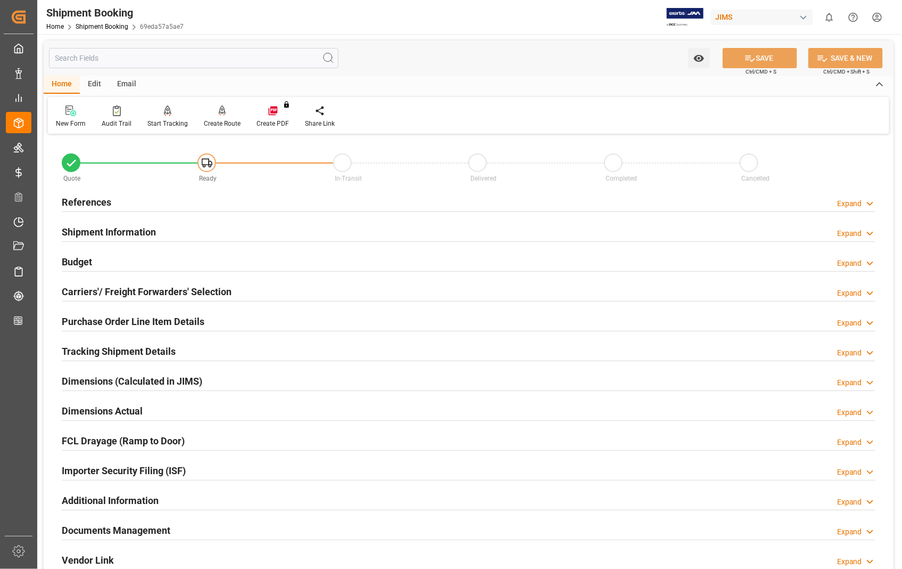
click at [183, 293] on h2 "Carriers'/ Freight Forwarders' Selection" at bounding box center [147, 291] width 170 height 14
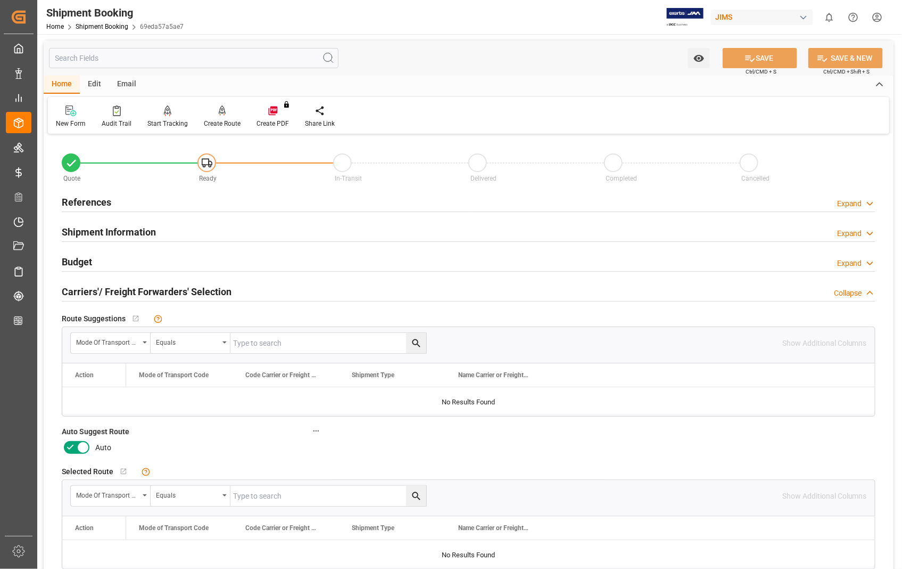
click at [80, 443] on icon at bounding box center [83, 447] width 13 height 13
click at [0, 0] on input "checkbox" at bounding box center [0, 0] width 0 height 0
click at [762, 59] on button "SAVE" at bounding box center [760, 58] width 75 height 20
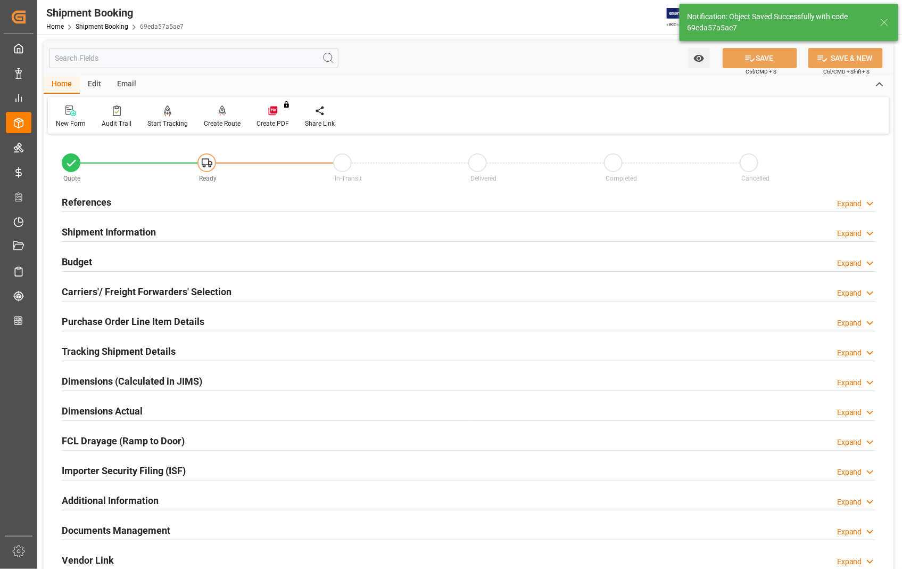
type input "Ready"
click at [75, 203] on h2 "References" at bounding box center [87, 202] width 50 height 14
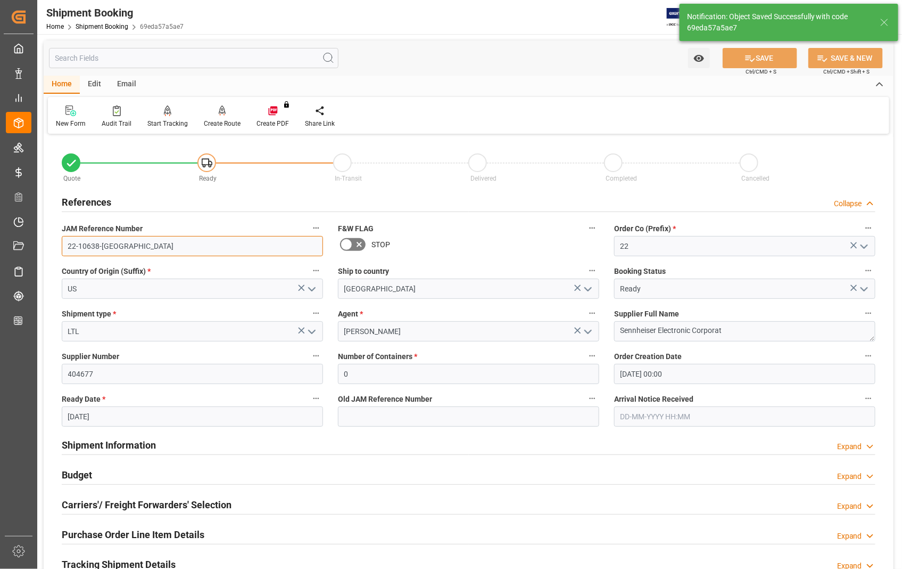
drag, startPoint x: 113, startPoint y: 241, endPoint x: 56, endPoint y: 244, distance: 57.6
click at [56, 244] on div "JAM Reference Number 22-10638-US" at bounding box center [192, 238] width 276 height 43
